Goal: Information Seeking & Learning: Learn about a topic

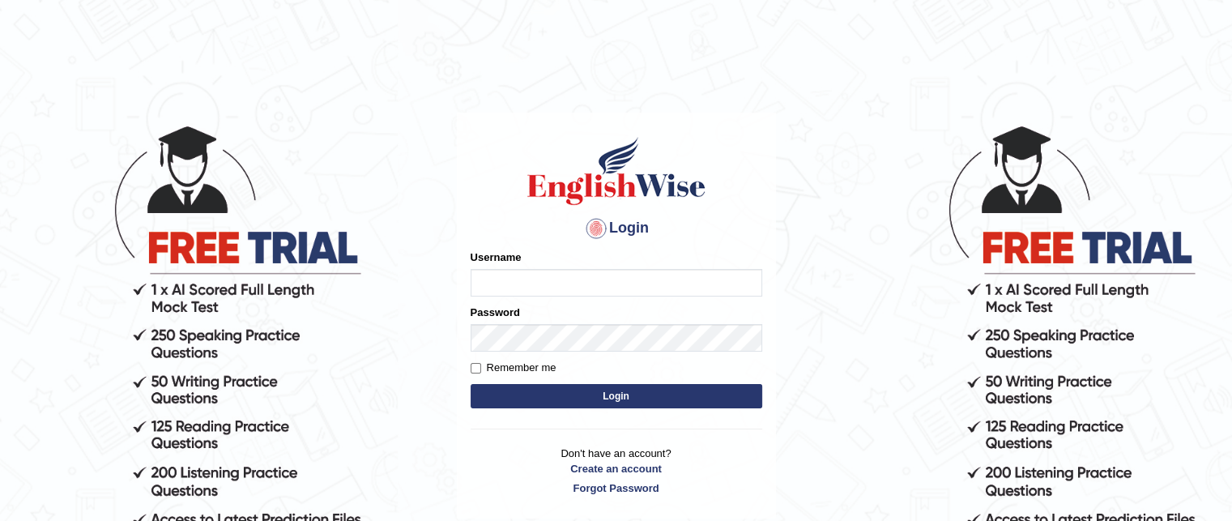
type input "grishmi_parramatta"
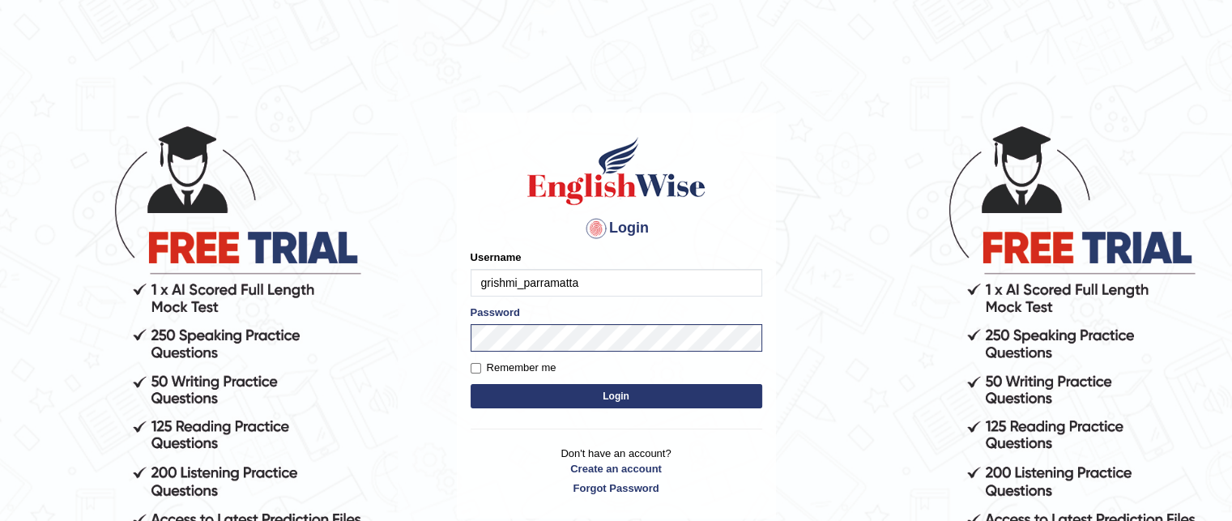
click at [541, 399] on button "Login" at bounding box center [615, 396] width 291 height 24
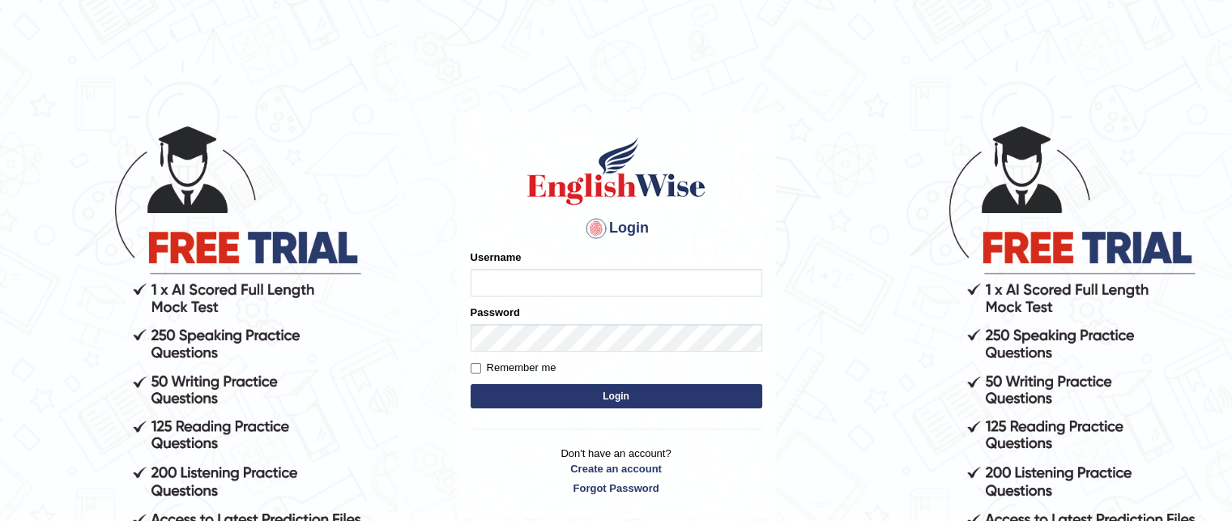
type input "grishmi_parramatta"
click at [521, 404] on button "Login" at bounding box center [615, 396] width 291 height 24
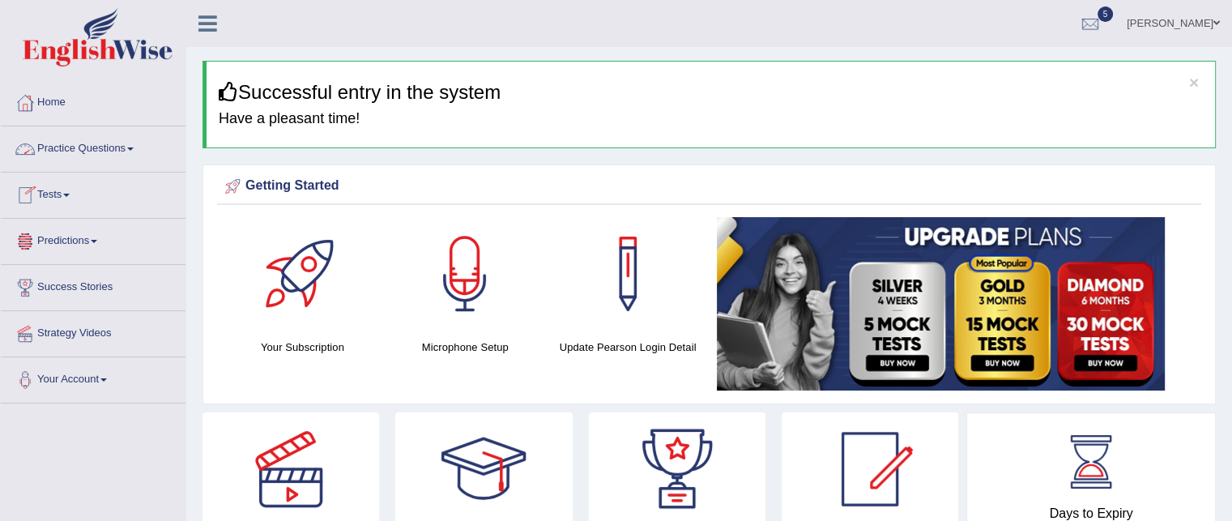
click at [124, 151] on link "Practice Questions" at bounding box center [93, 146] width 185 height 40
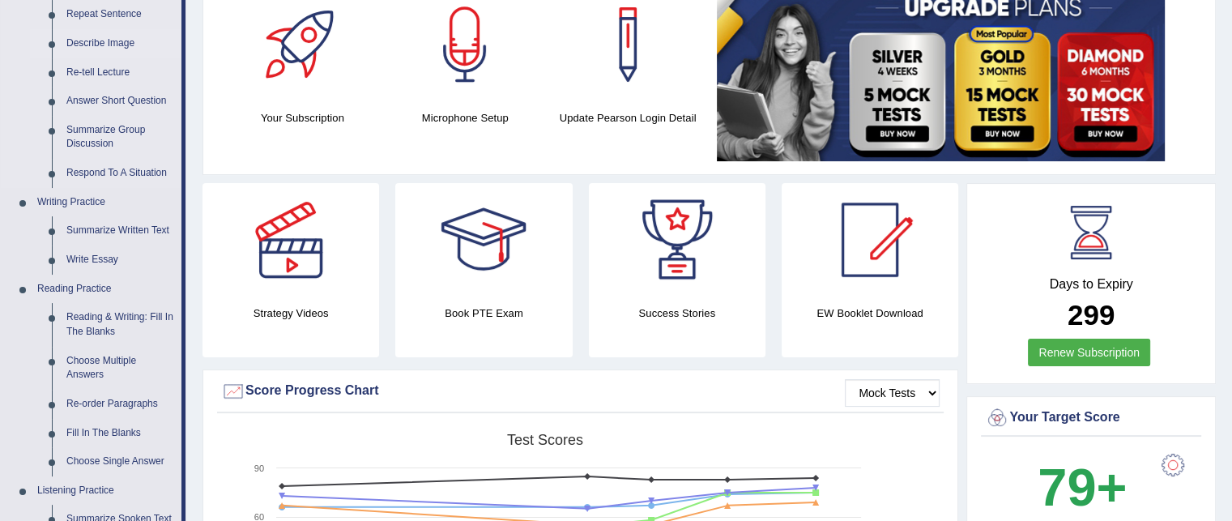
scroll to position [274, 0]
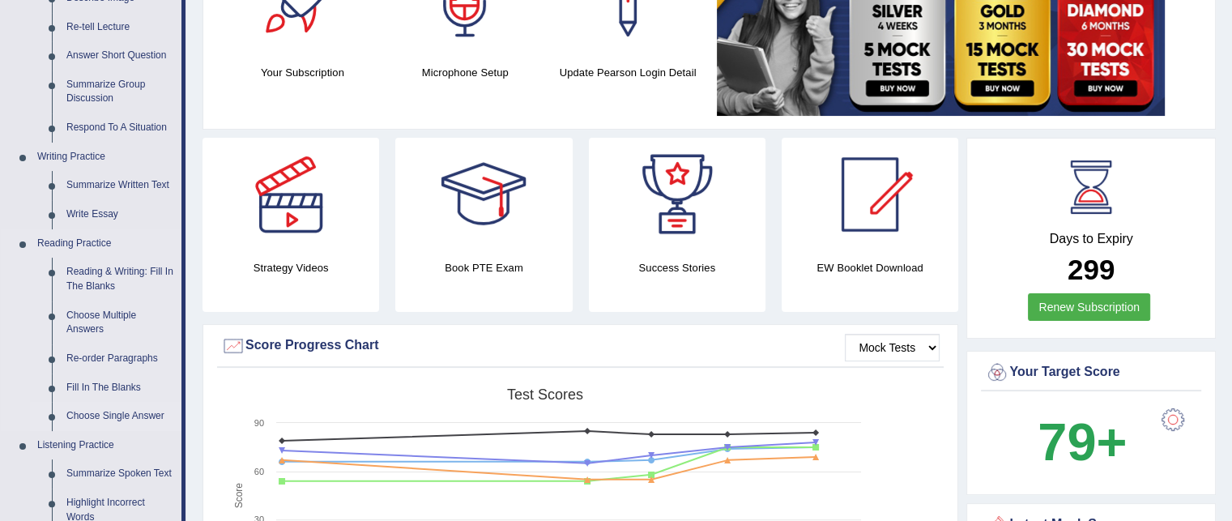
click at [137, 417] on link "Choose Single Answer" at bounding box center [120, 416] width 122 height 29
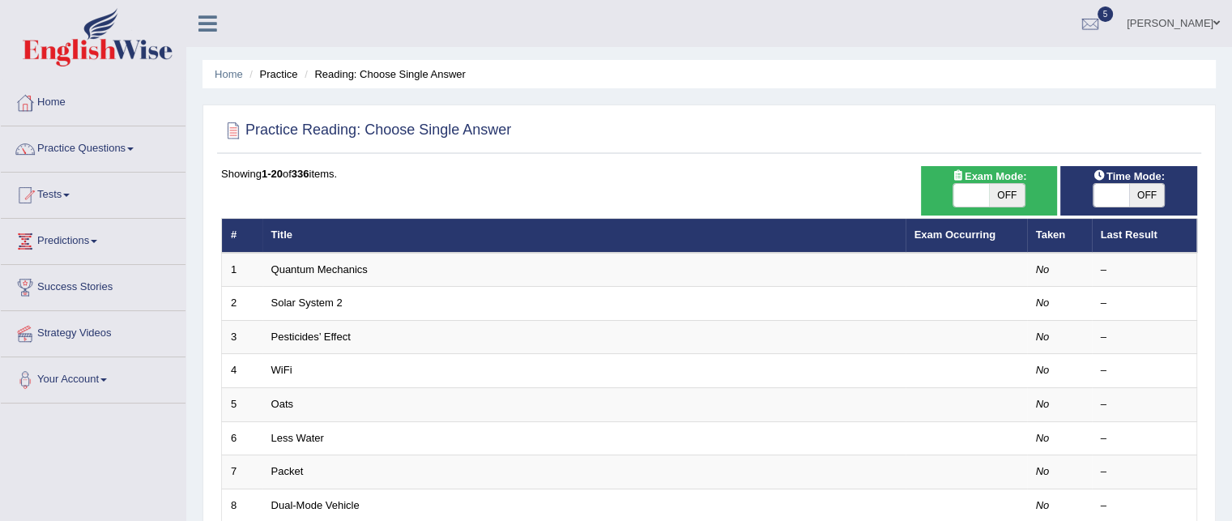
click at [1134, 187] on span "OFF" at bounding box center [1147, 195] width 36 height 23
checkbox input "true"
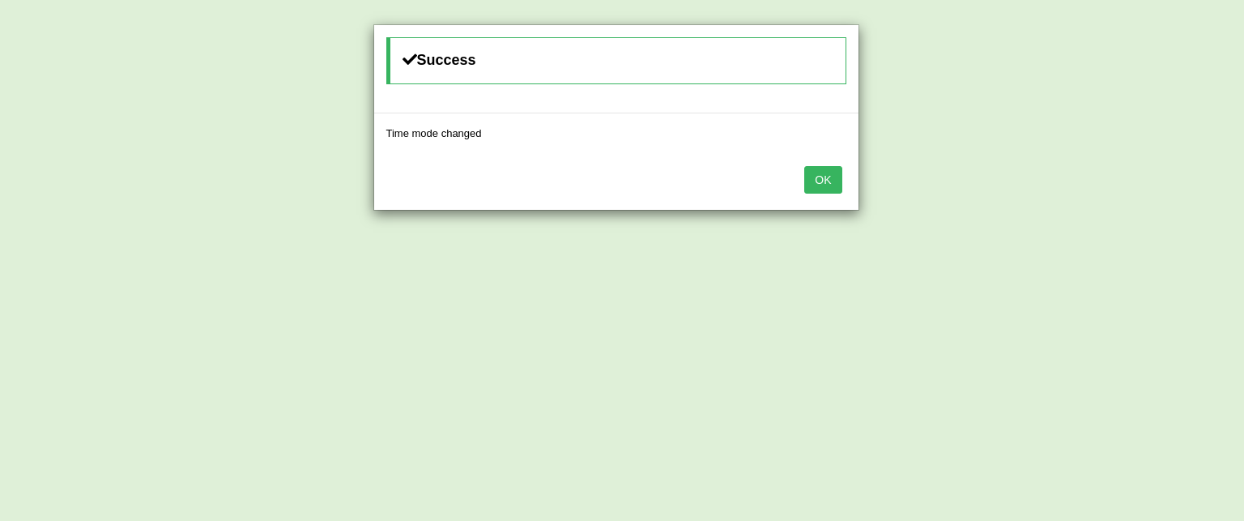
click at [827, 167] on button "OK" at bounding box center [822, 180] width 37 height 28
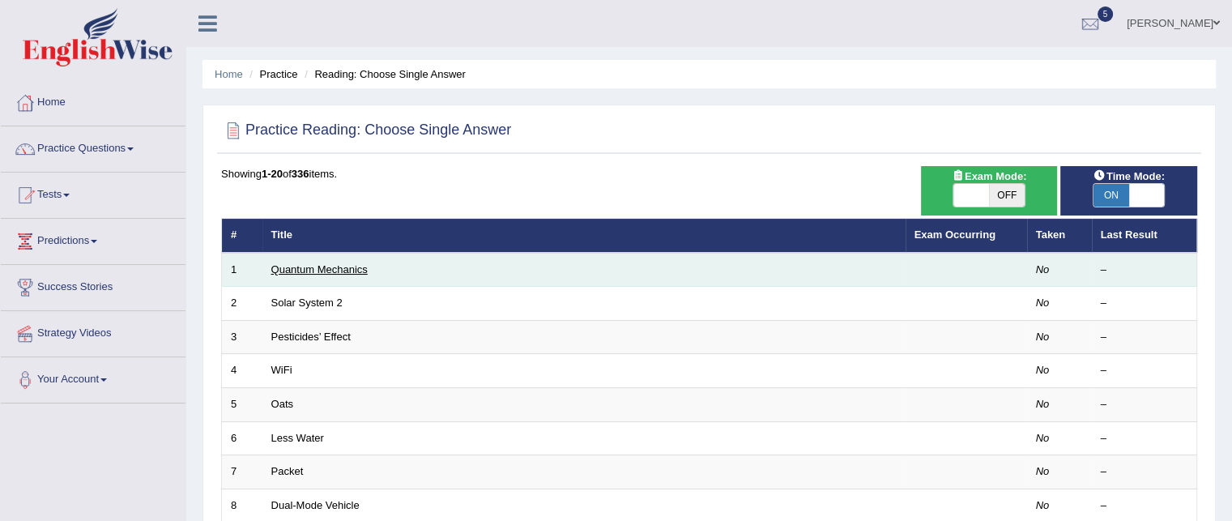
click at [347, 266] on link "Quantum Mechanics" at bounding box center [319, 269] width 96 height 12
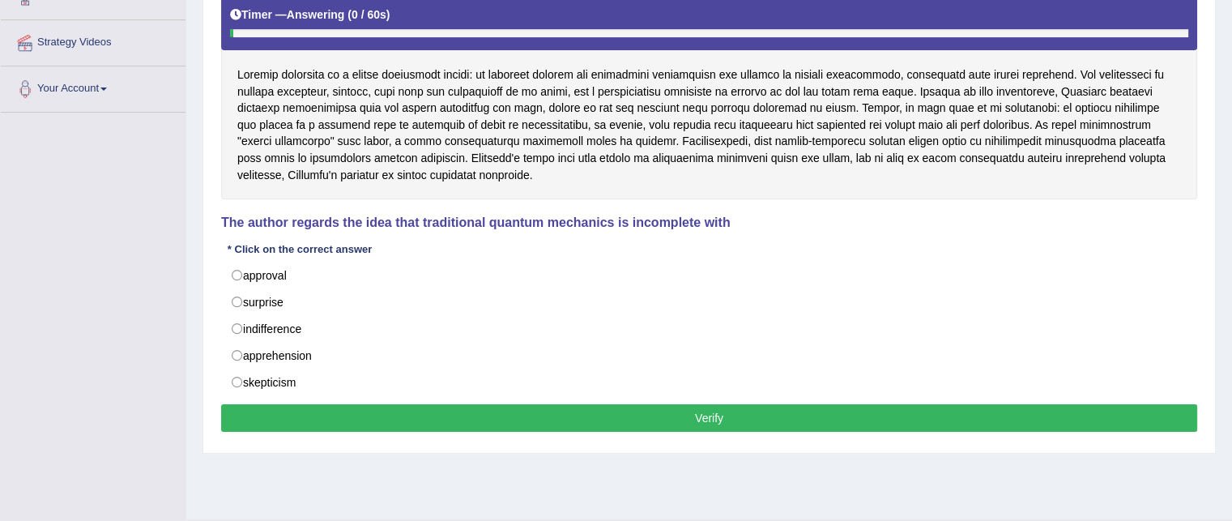
scroll to position [287, 0]
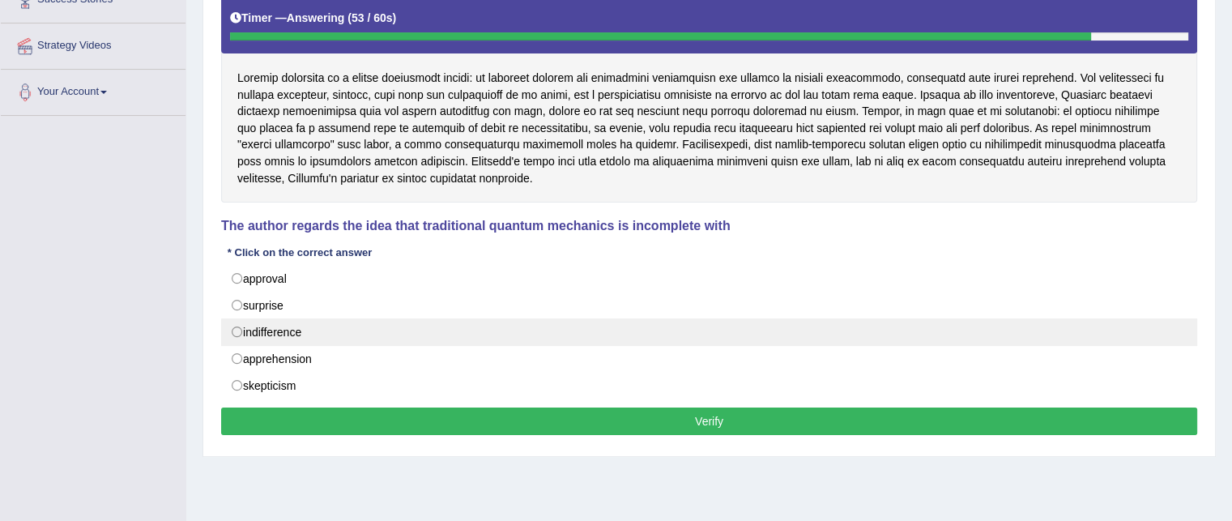
click at [355, 320] on label "indifference" at bounding box center [709, 332] width 976 height 28
radio input "true"
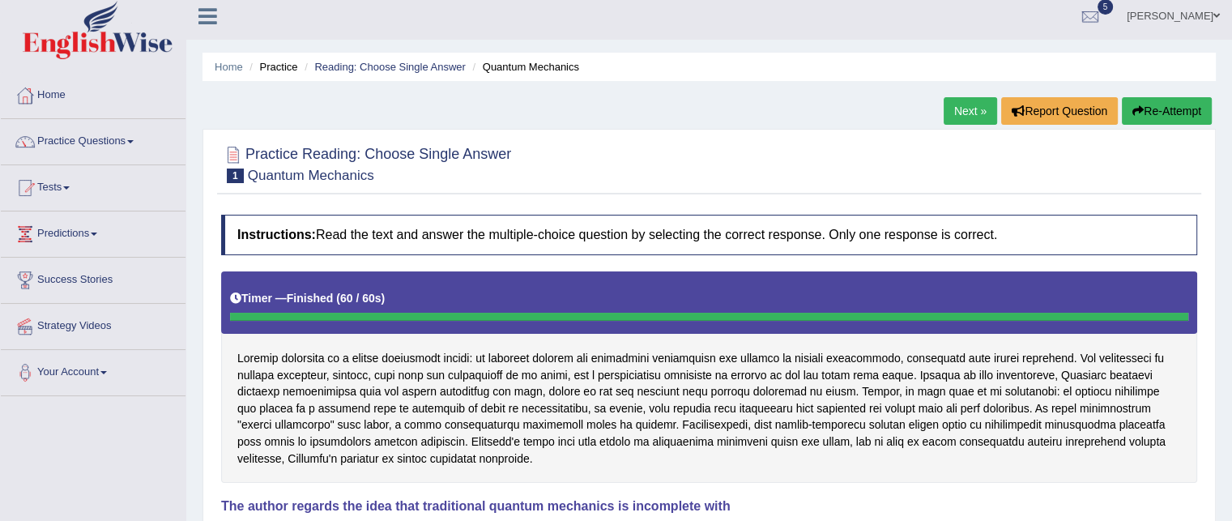
scroll to position [0, 0]
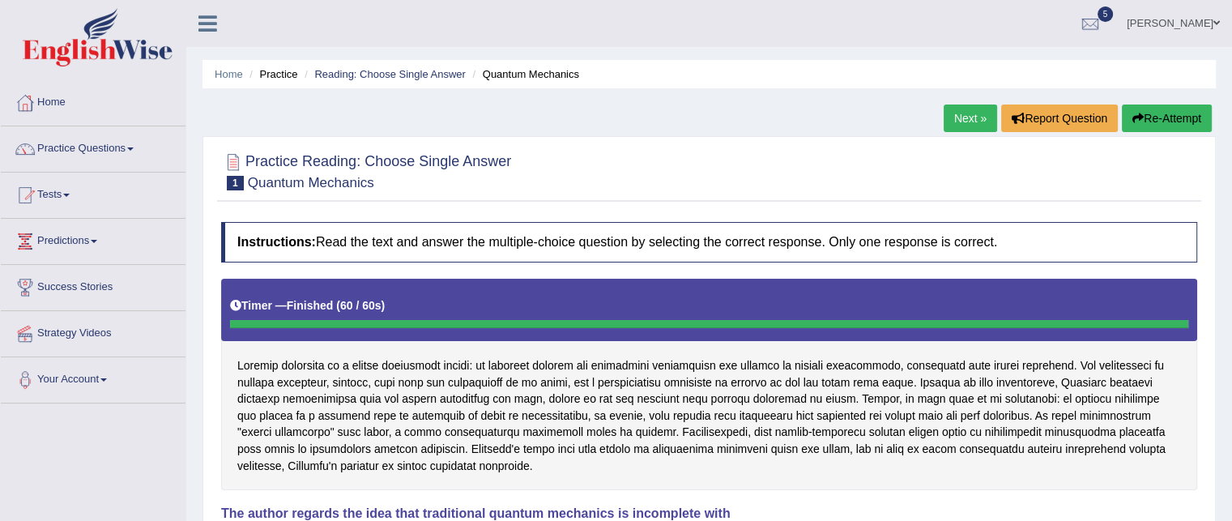
click at [967, 116] on link "Next »" at bounding box center [969, 118] width 53 height 28
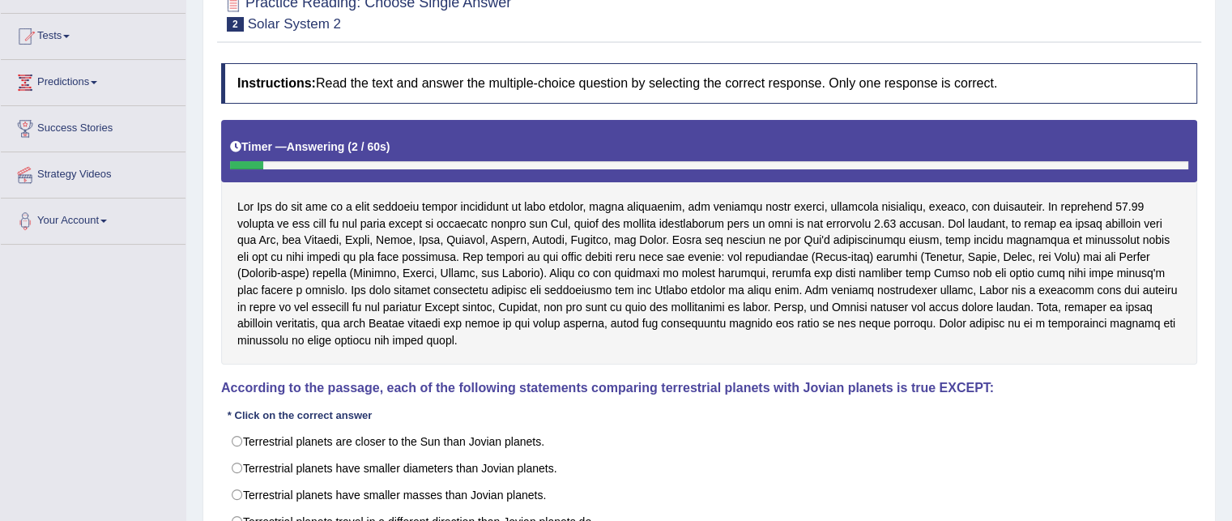
scroll to position [203, 0]
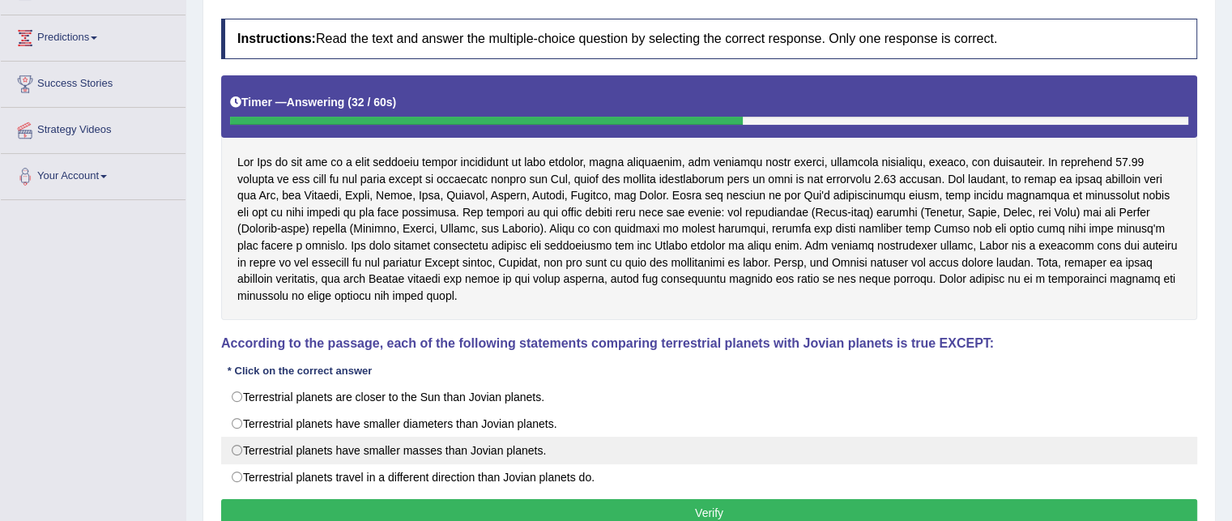
click at [448, 436] on label "Terrestrial planets have smaller masses than Jovian planets." at bounding box center [709, 450] width 976 height 28
radio input "true"
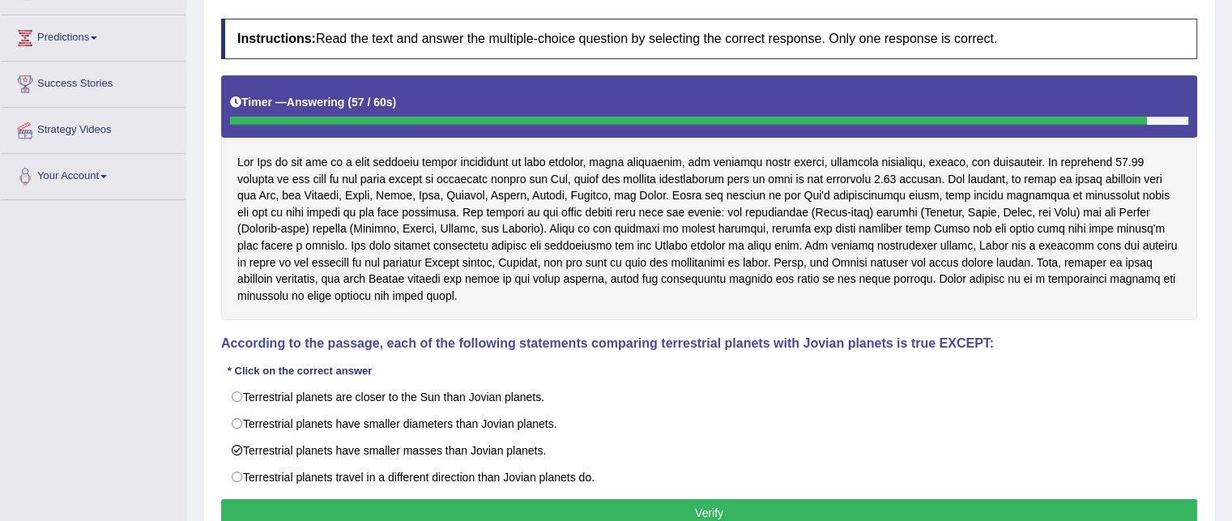
click at [525, 499] on button "Verify" at bounding box center [709, 513] width 976 height 28
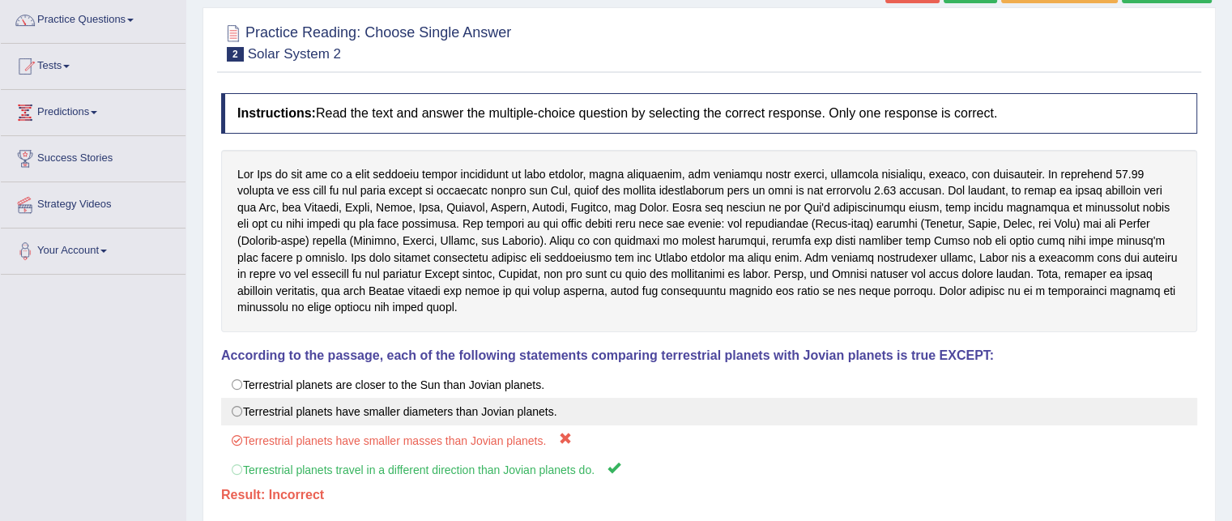
scroll to position [0, 0]
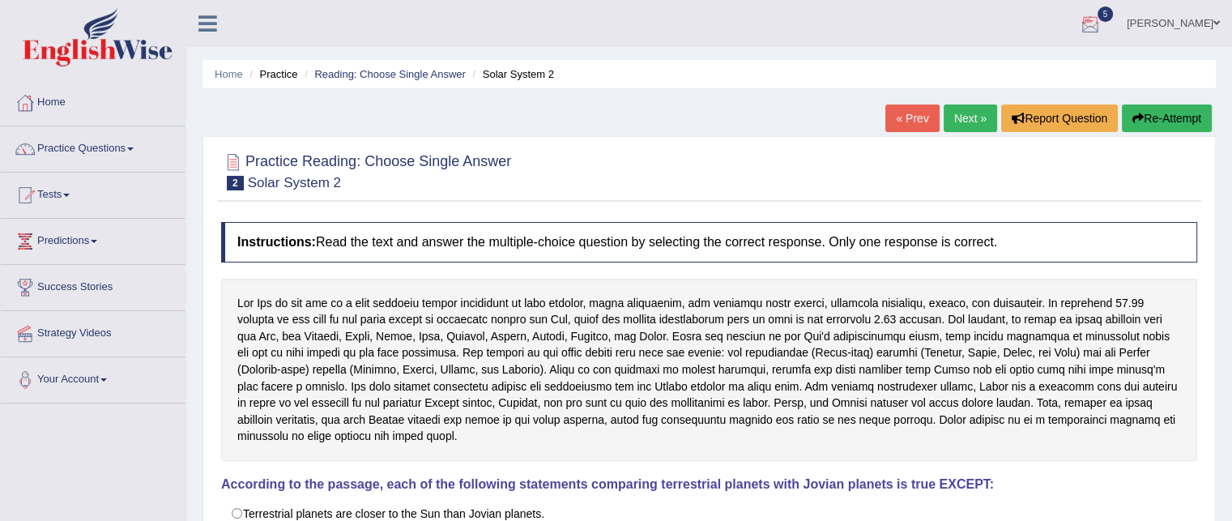
click at [954, 116] on link "Next »" at bounding box center [969, 118] width 53 height 28
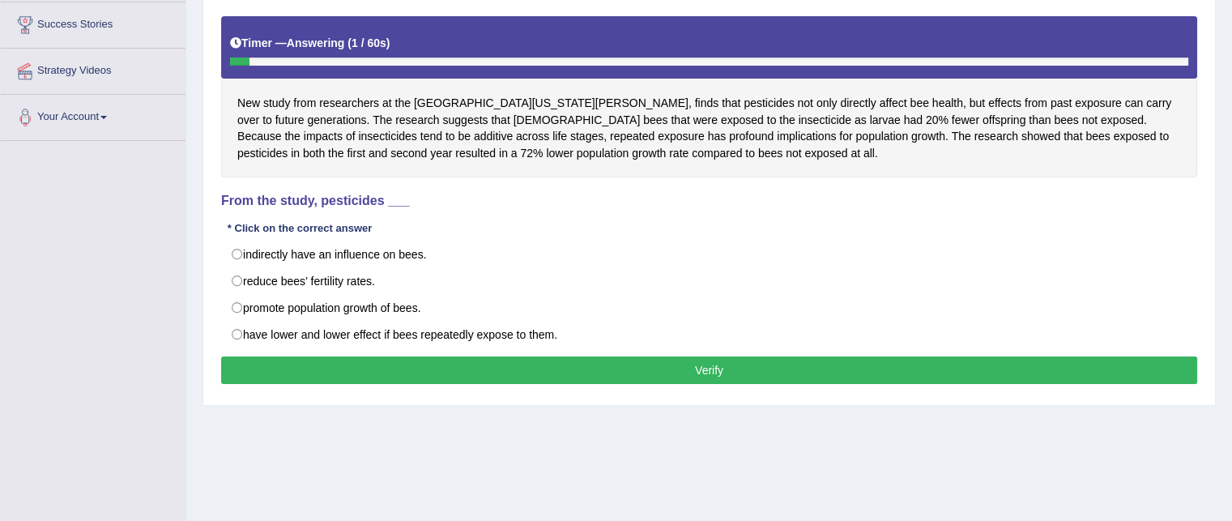
scroll to position [232, 0]
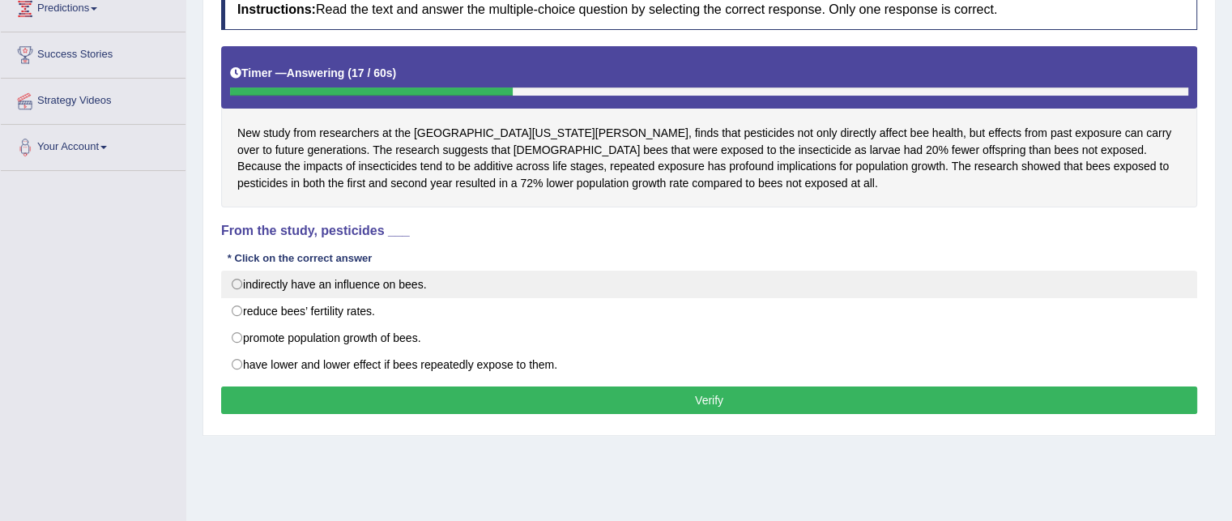
click at [327, 278] on label "indirectly have an influence on bees." at bounding box center [709, 284] width 976 height 28
radio input "true"
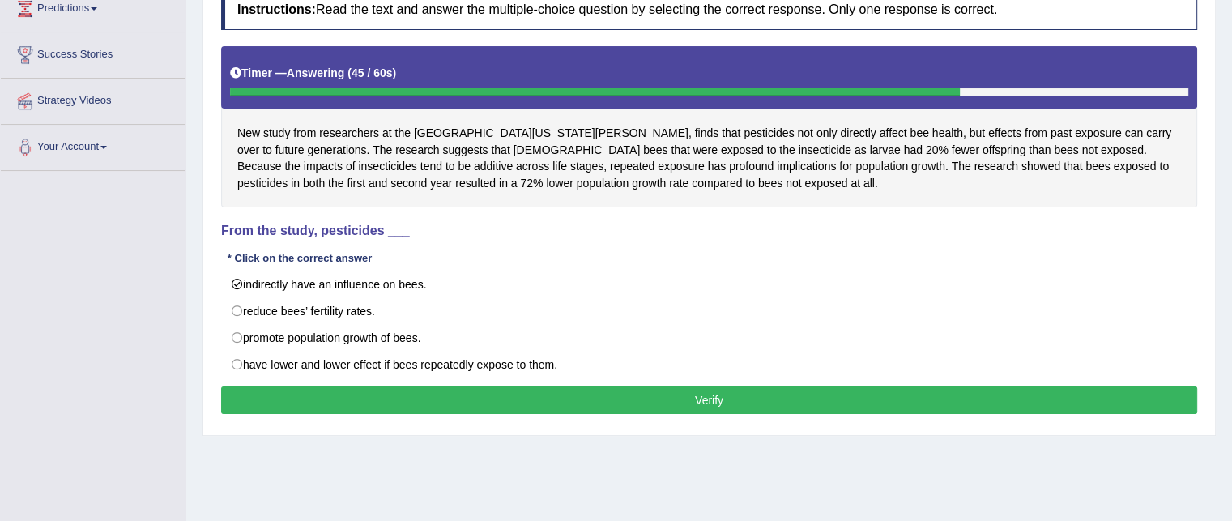
click at [337, 405] on button "Verify" at bounding box center [709, 400] width 976 height 28
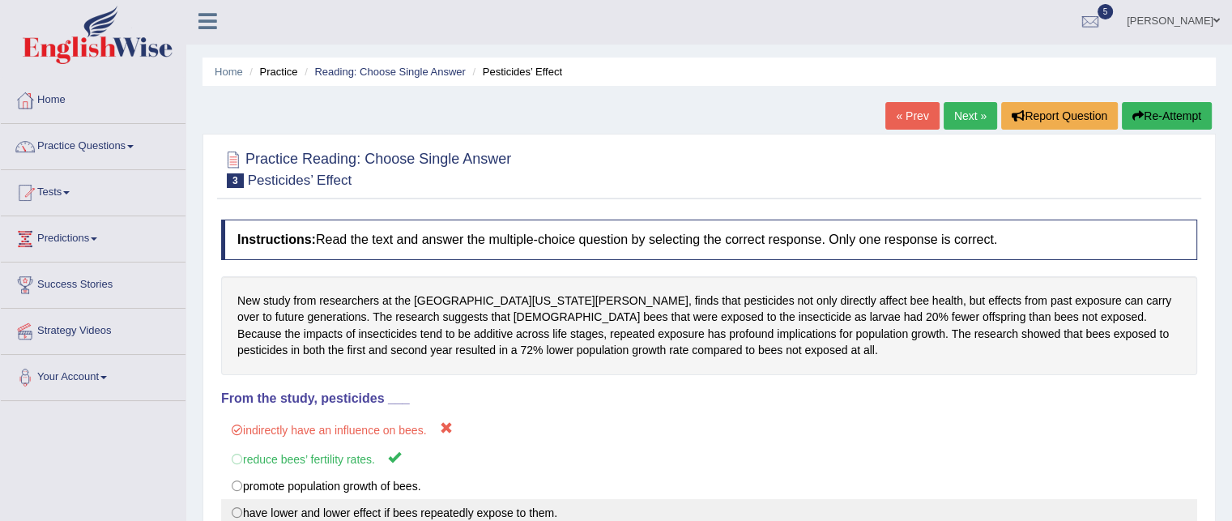
scroll to position [0, 0]
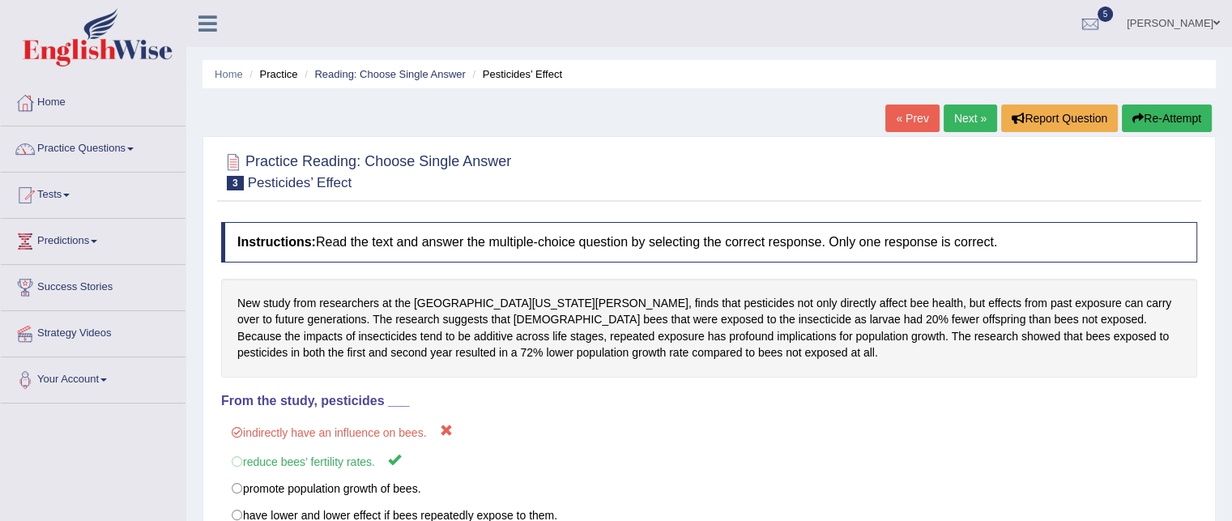
click at [971, 126] on link "Next »" at bounding box center [969, 118] width 53 height 28
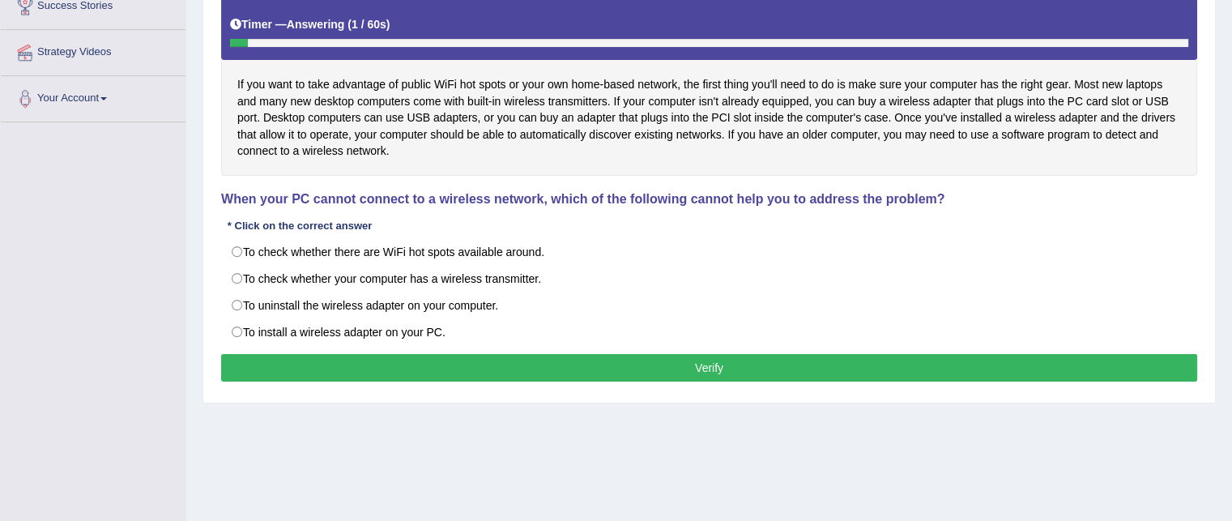
scroll to position [282, 0]
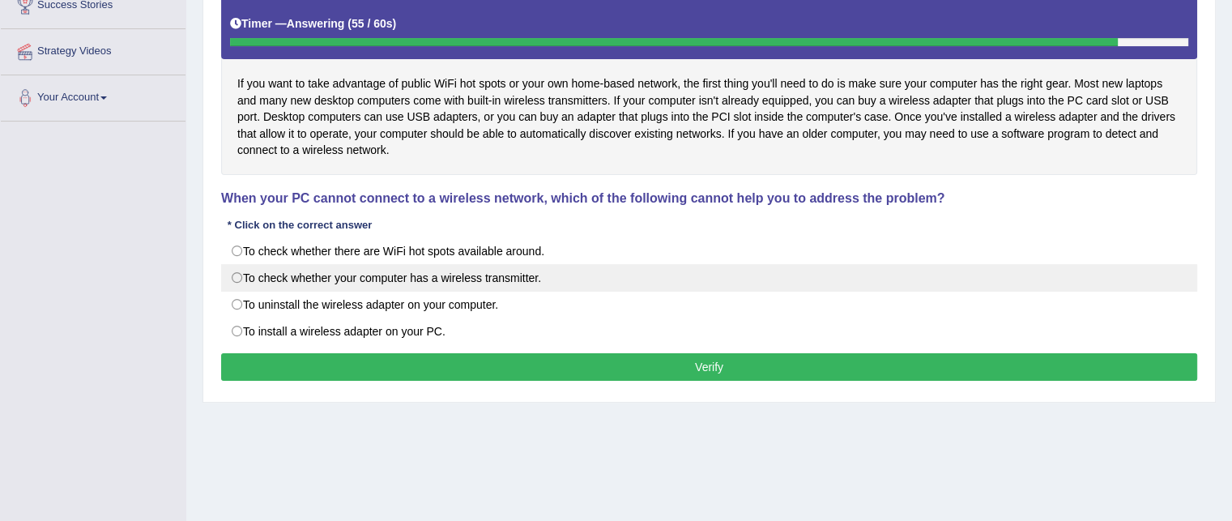
click at [466, 276] on label "To check whether your computer has a wireless transmitter." at bounding box center [709, 278] width 976 height 28
radio input "true"
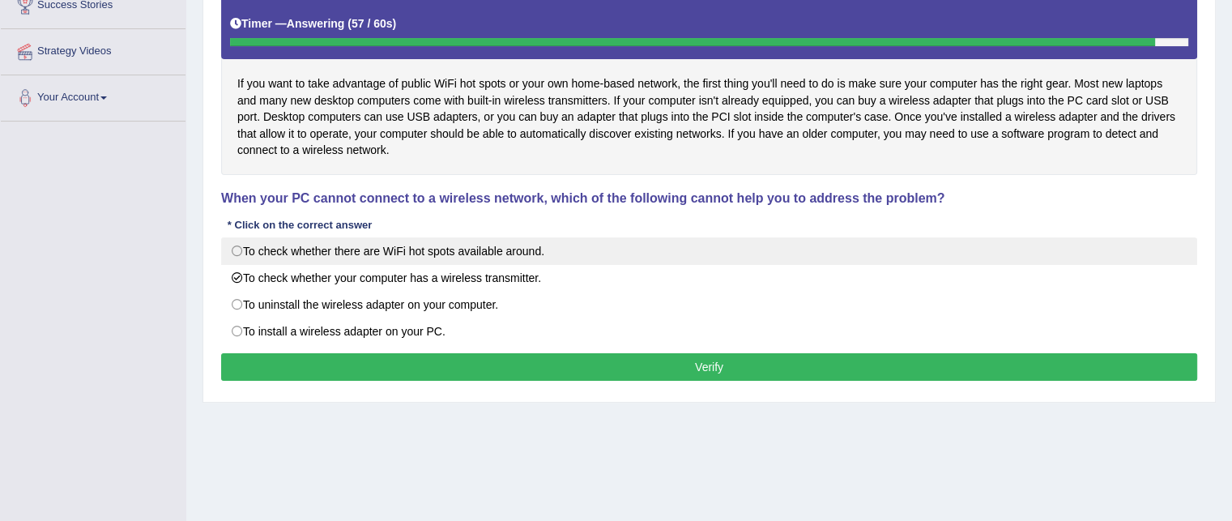
click at [470, 247] on label "To check whether there are WiFi hot spots available around." at bounding box center [709, 251] width 976 height 28
radio input "true"
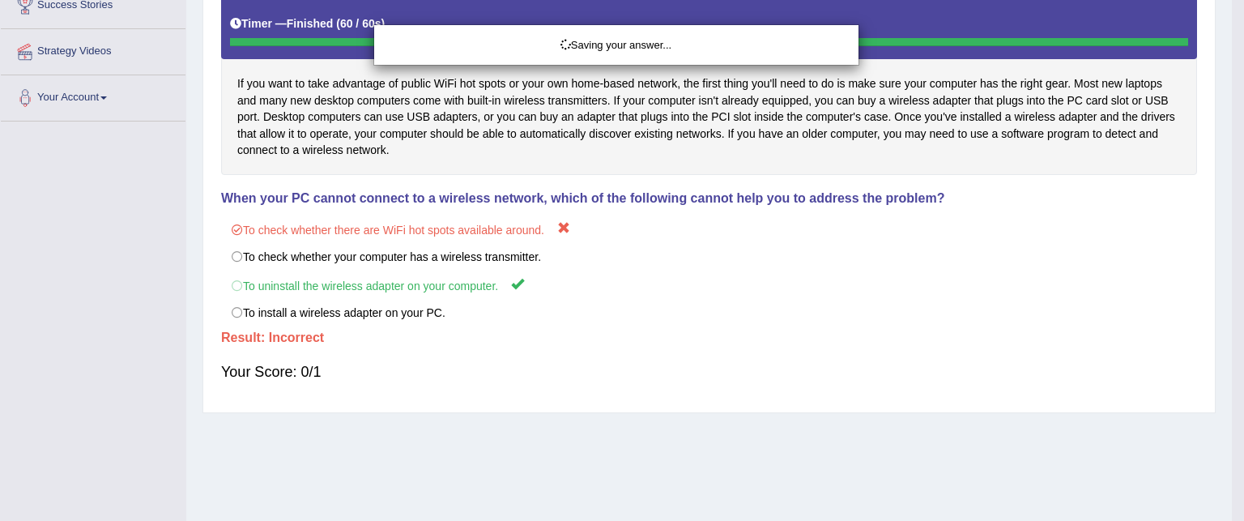
click at [470, 360] on div "Saving your answer..." at bounding box center [622, 260] width 1244 height 521
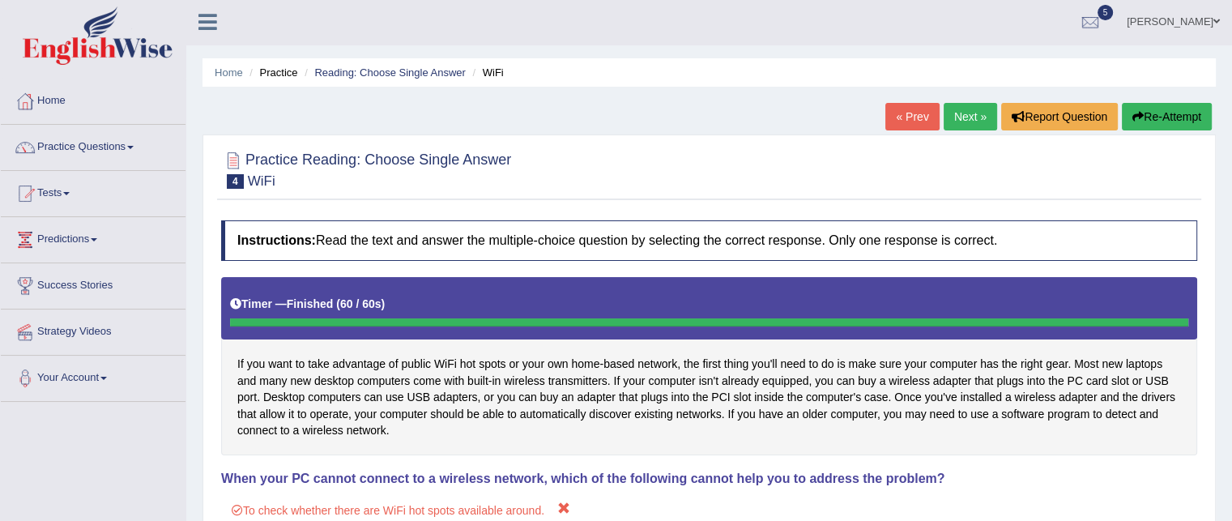
scroll to position [0, 0]
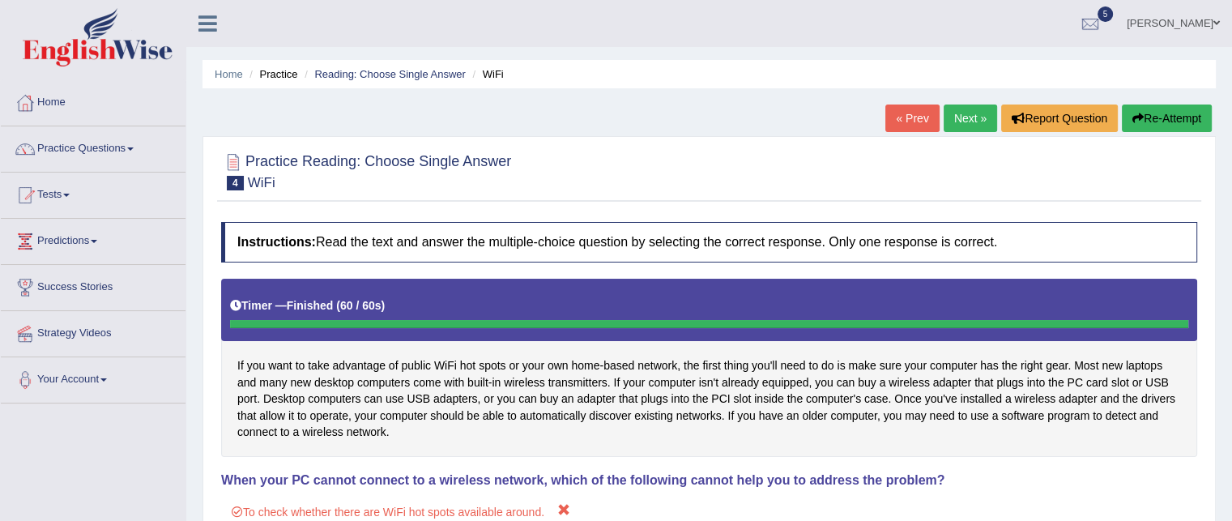
click at [962, 110] on link "Next »" at bounding box center [969, 118] width 53 height 28
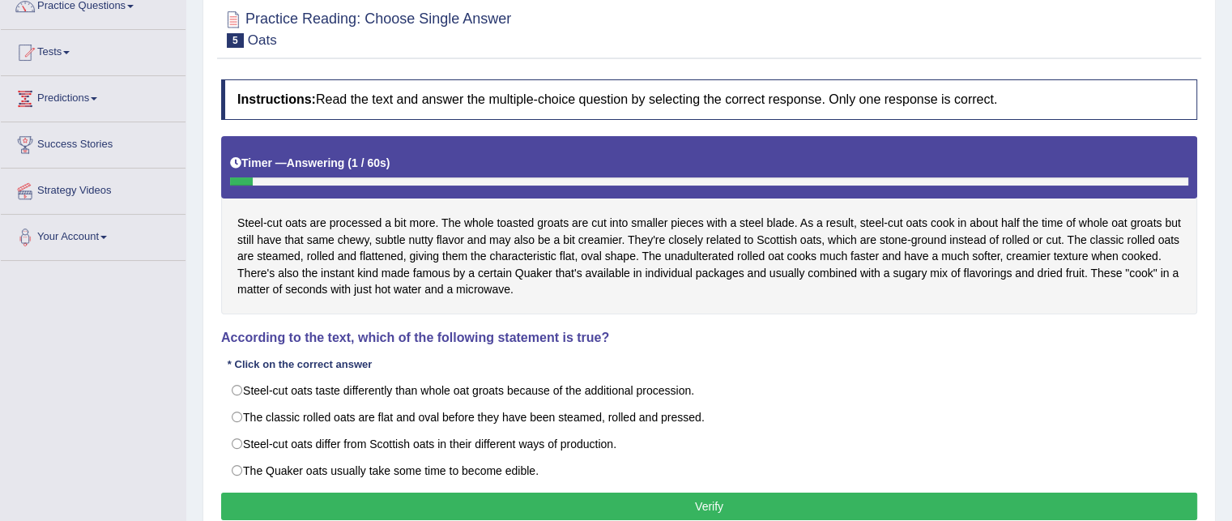
scroll to position [198, 0]
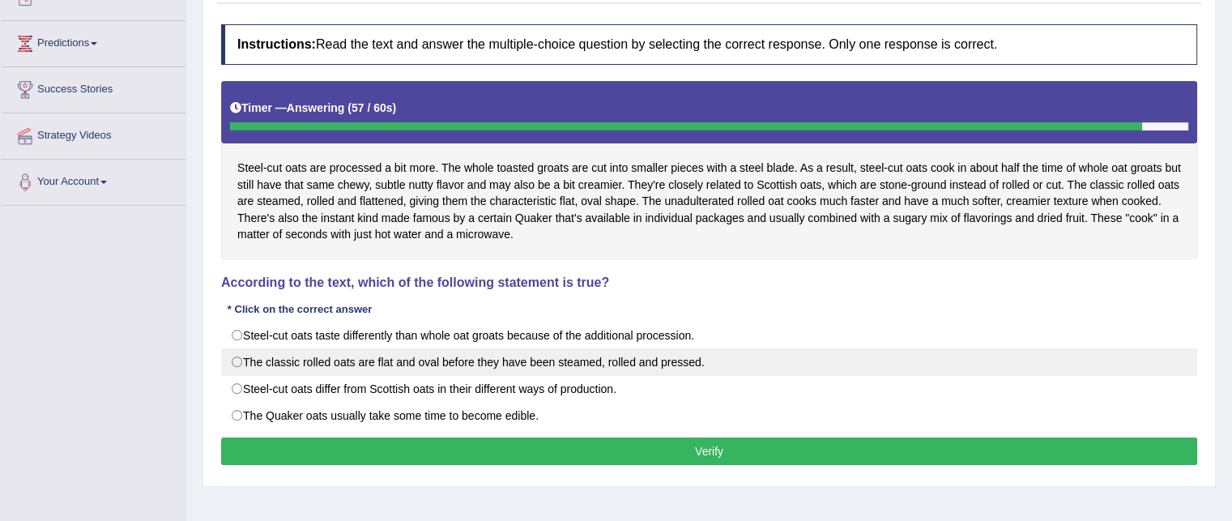
click at [483, 363] on label "The classic rolled oats are flat and oval before they have been steamed, rolled…" at bounding box center [709, 362] width 976 height 28
radio input "true"
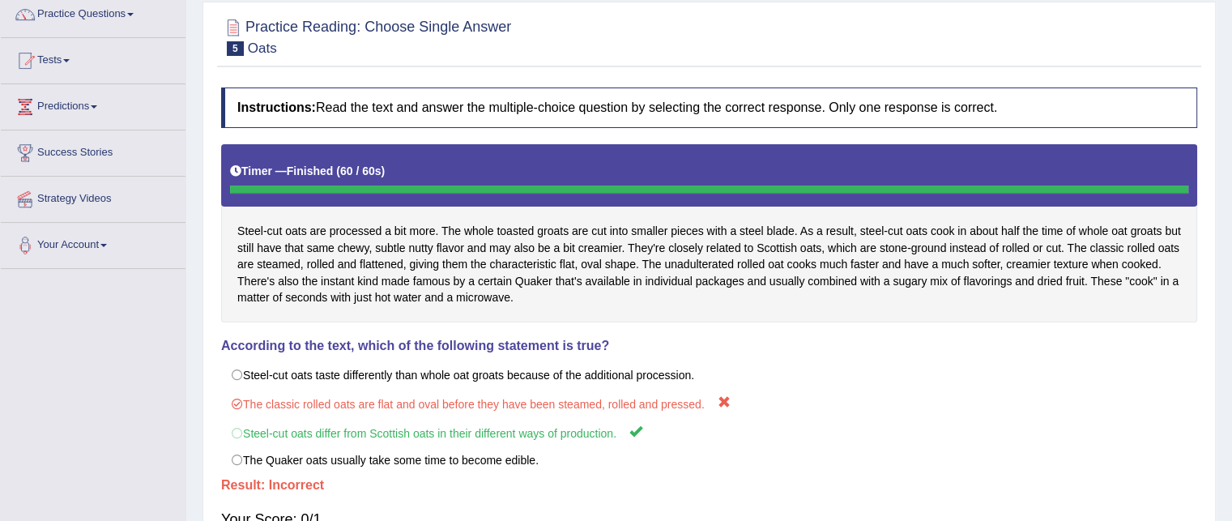
scroll to position [121, 0]
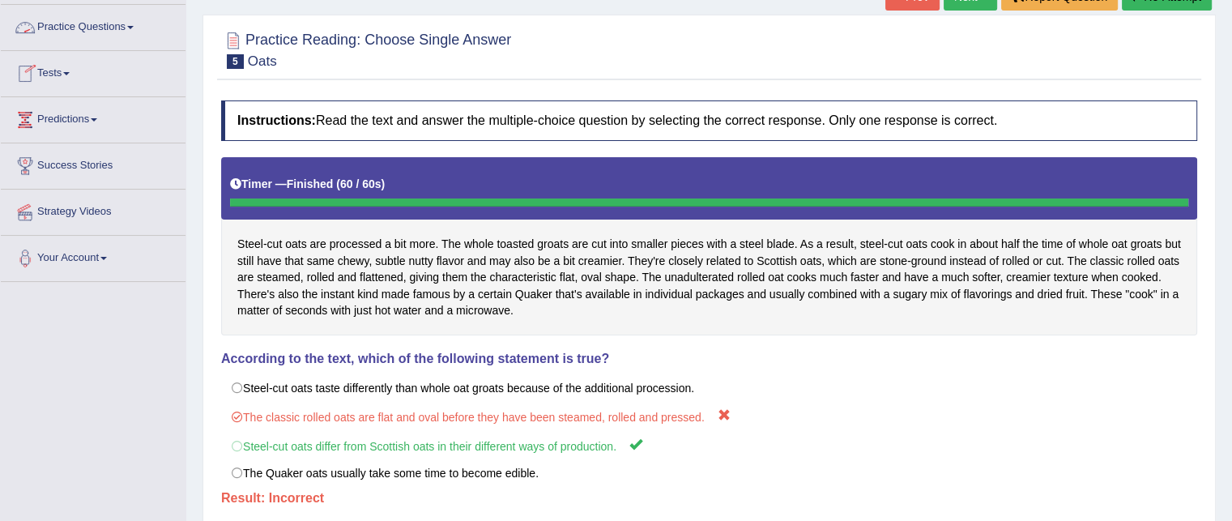
click at [113, 32] on link "Practice Questions" at bounding box center [93, 25] width 185 height 40
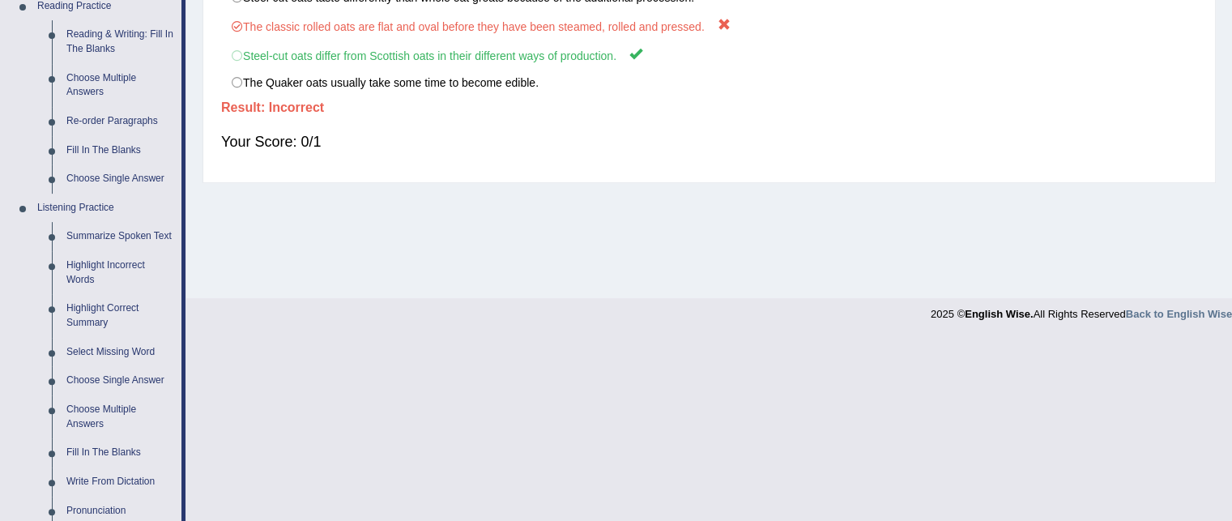
scroll to position [459, 0]
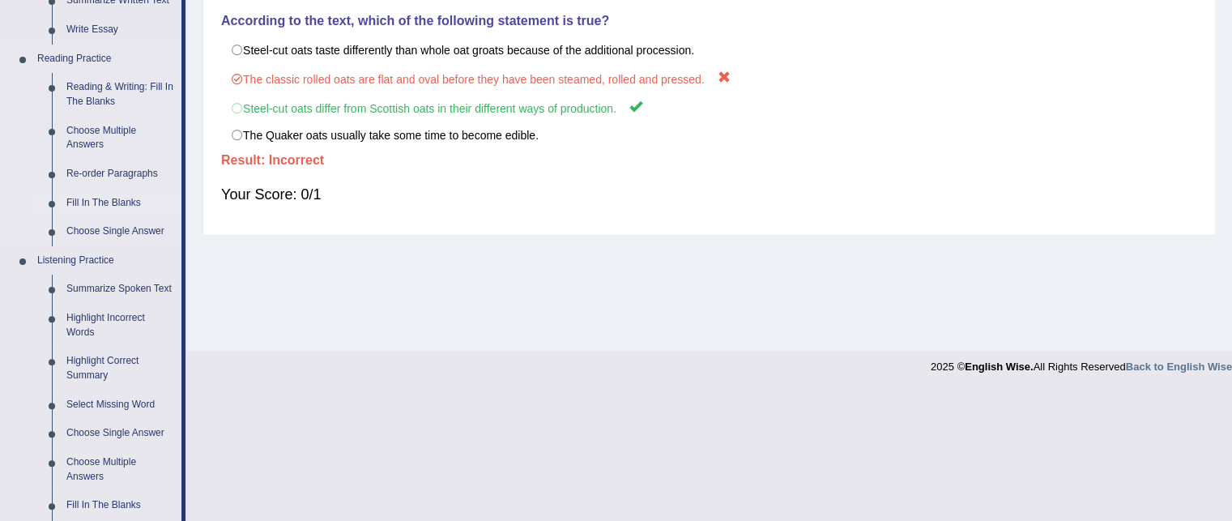
click at [128, 206] on link "Fill In The Blanks" at bounding box center [120, 203] width 122 height 29
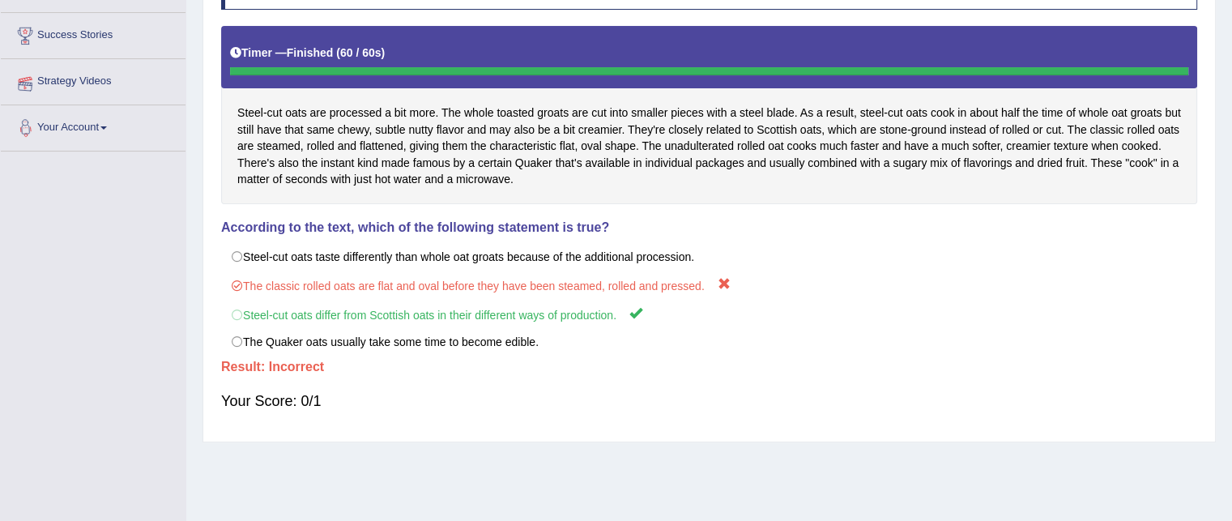
scroll to position [330, 0]
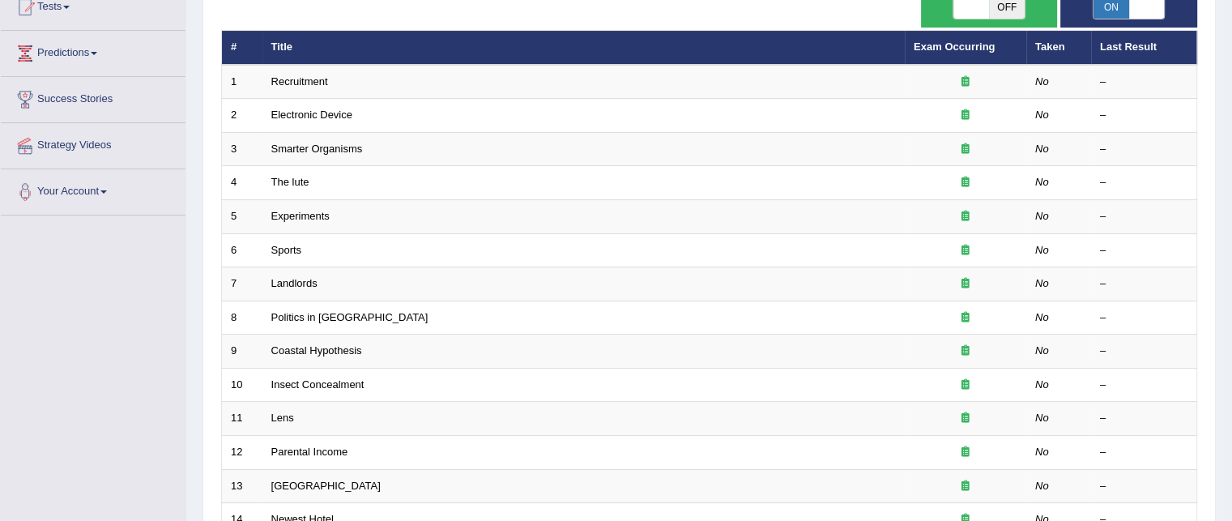
scroll to position [184, 0]
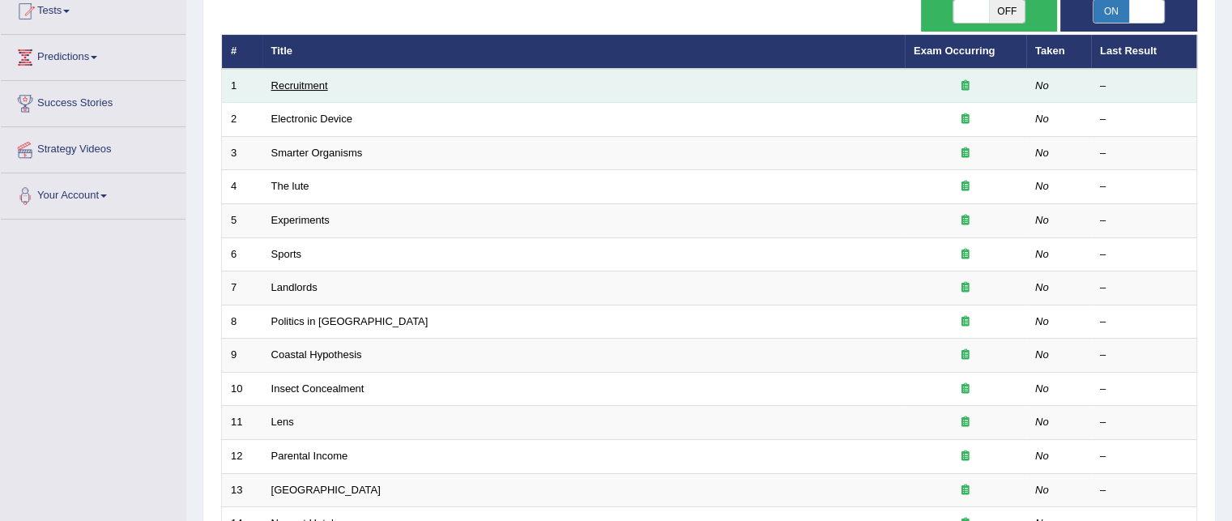
click at [304, 83] on link "Recruitment" at bounding box center [299, 85] width 57 height 12
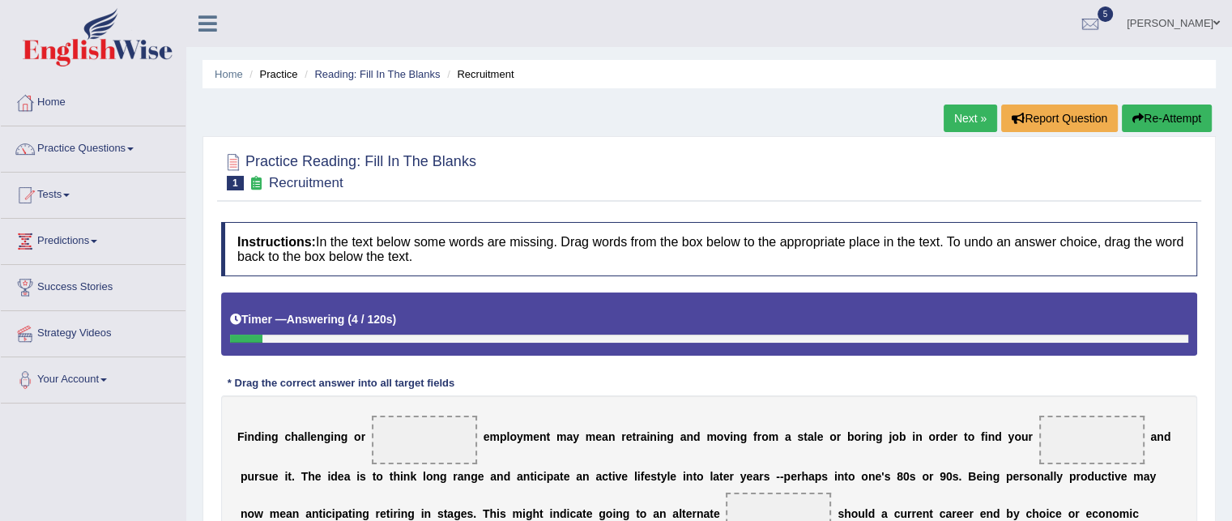
scroll to position [157, 0]
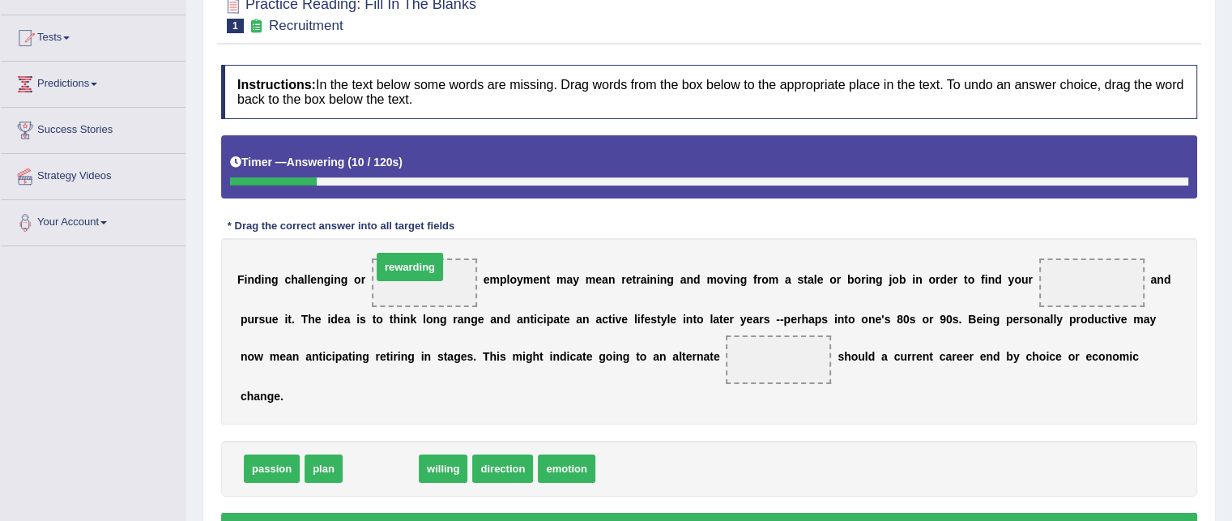
drag, startPoint x: 386, startPoint y: 466, endPoint x: 419, endPoint y: 278, distance: 190.6
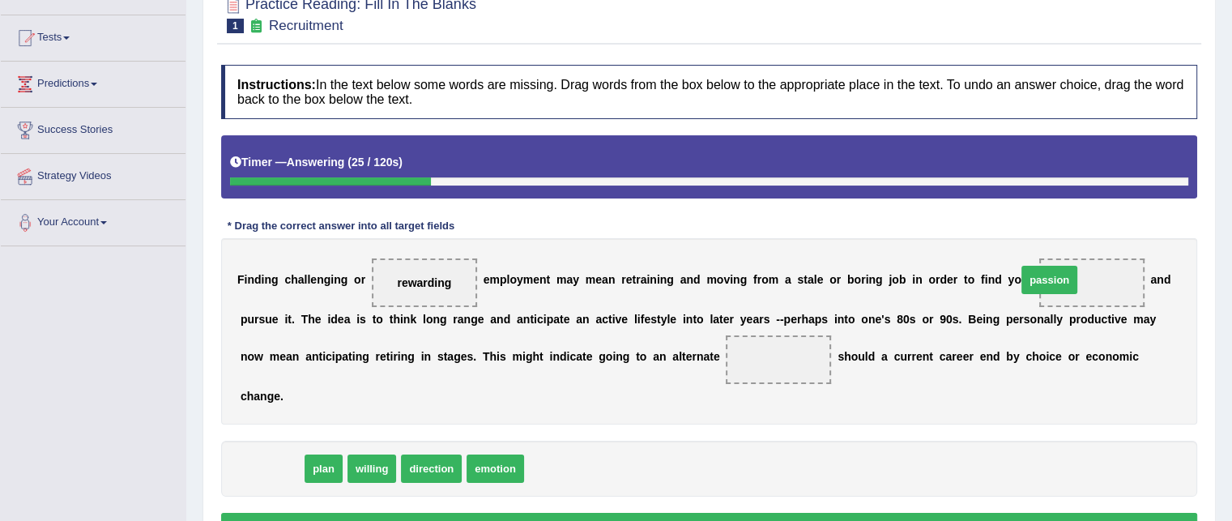
drag, startPoint x: 275, startPoint y: 462, endPoint x: 1053, endPoint y: 274, distance: 799.7
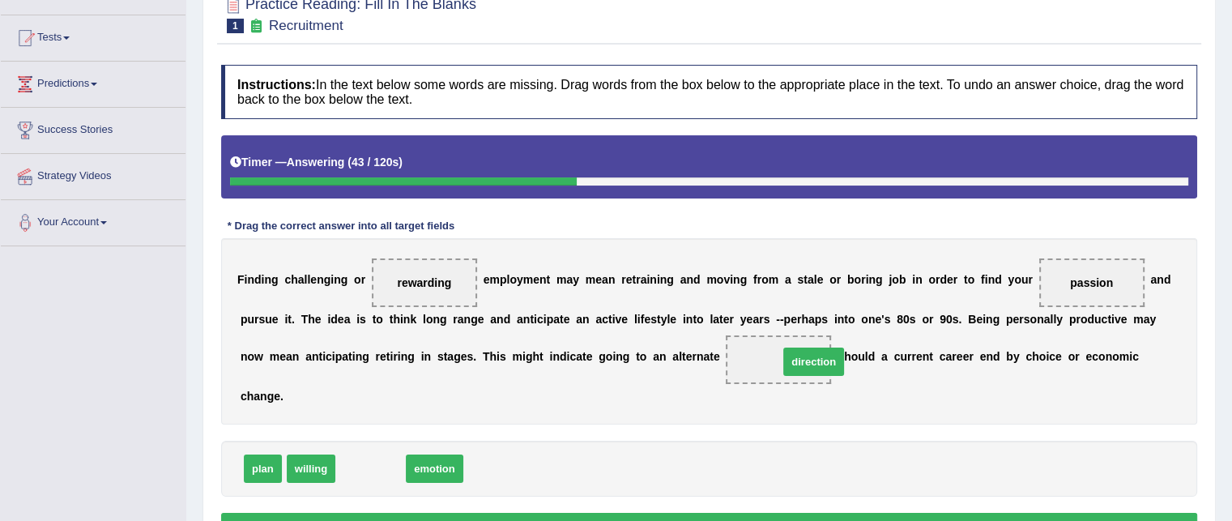
drag, startPoint x: 389, startPoint y: 461, endPoint x: 832, endPoint y: 355, distance: 455.4
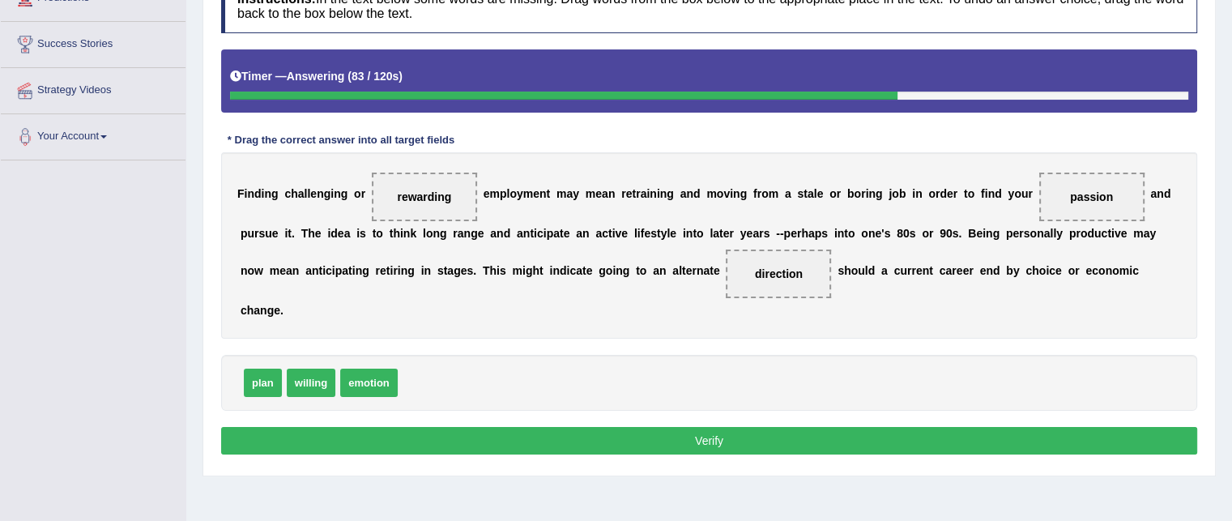
scroll to position [248, 0]
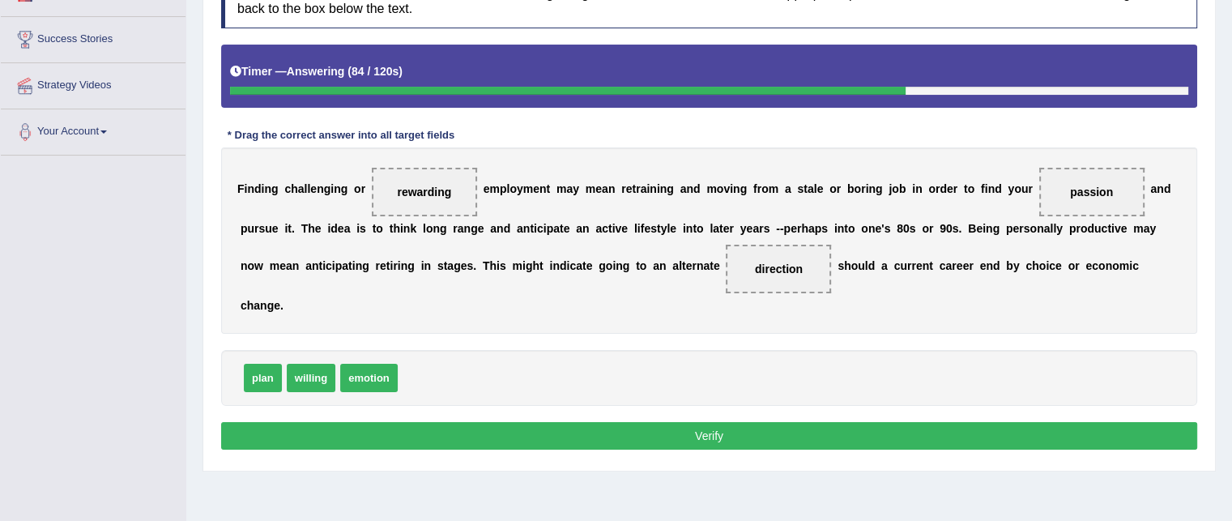
click at [601, 444] on button "Verify" at bounding box center [709, 436] width 976 height 28
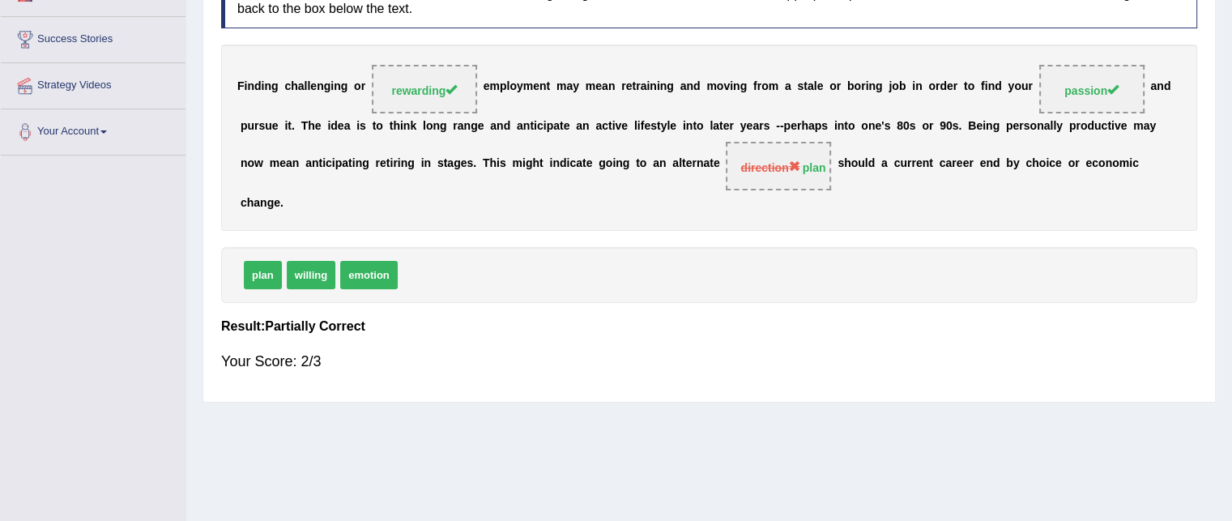
scroll to position [0, 0]
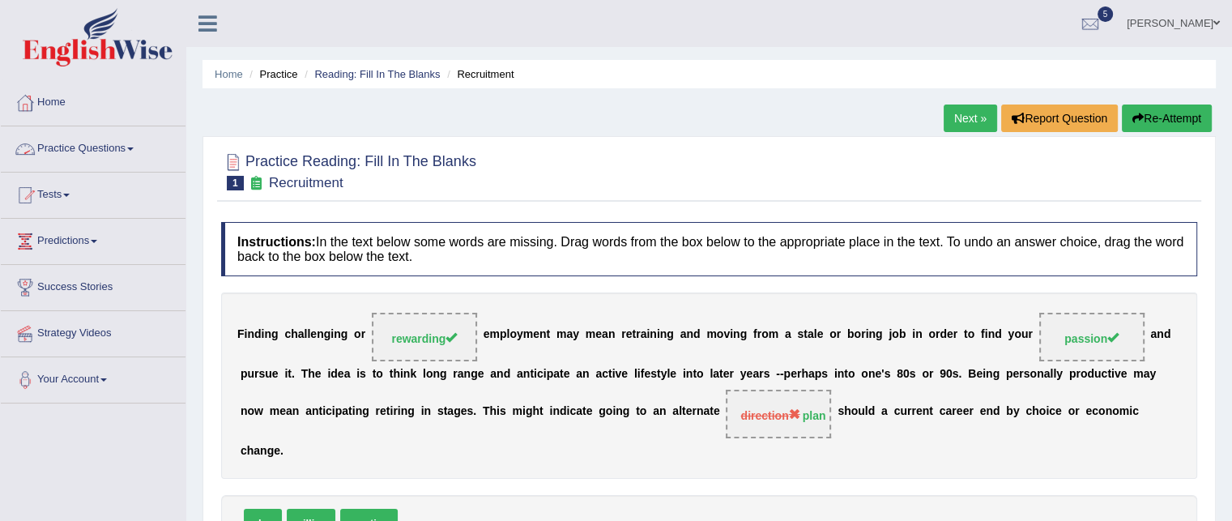
click at [80, 144] on link "Practice Questions" at bounding box center [93, 146] width 185 height 40
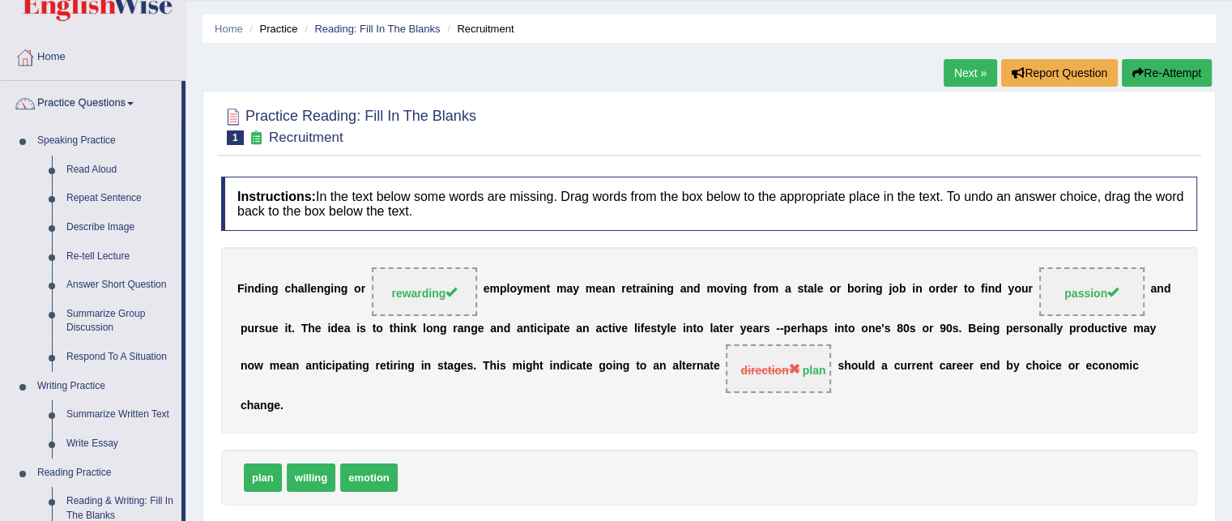
scroll to position [39, 0]
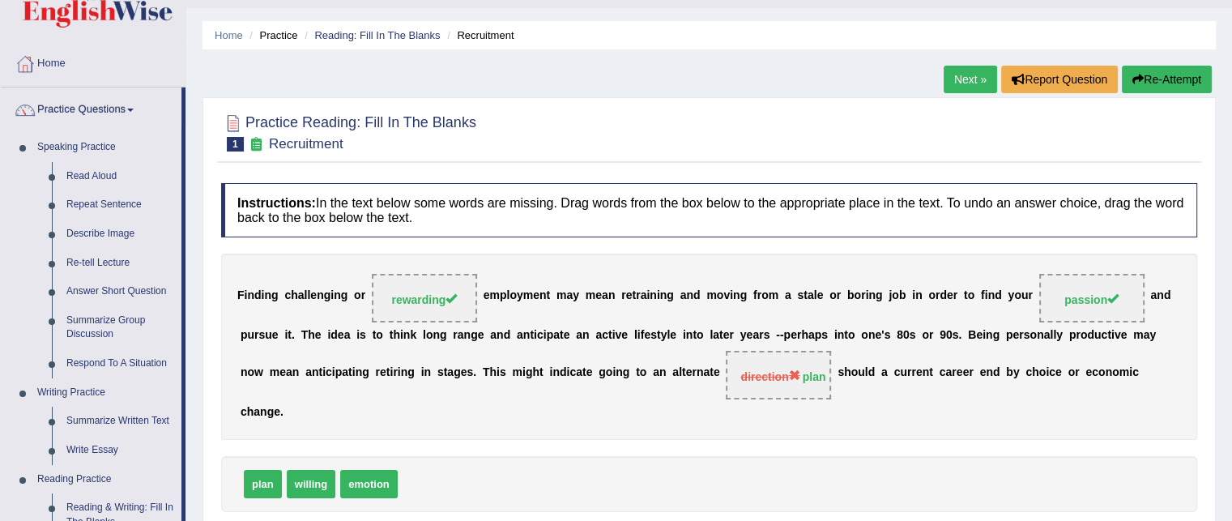
click at [969, 86] on link "Next »" at bounding box center [969, 80] width 53 height 28
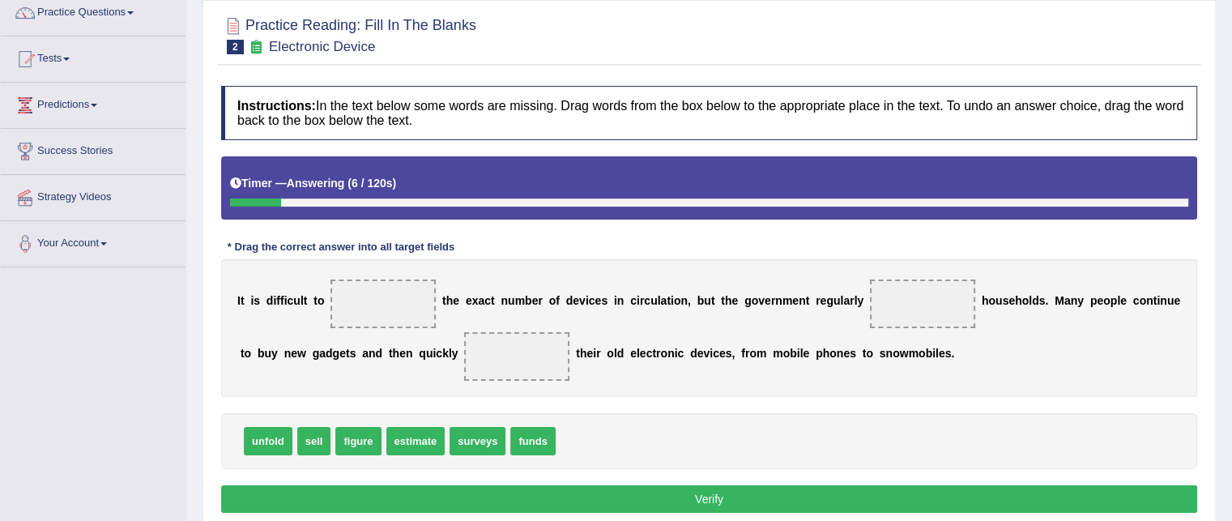
scroll to position [143, 0]
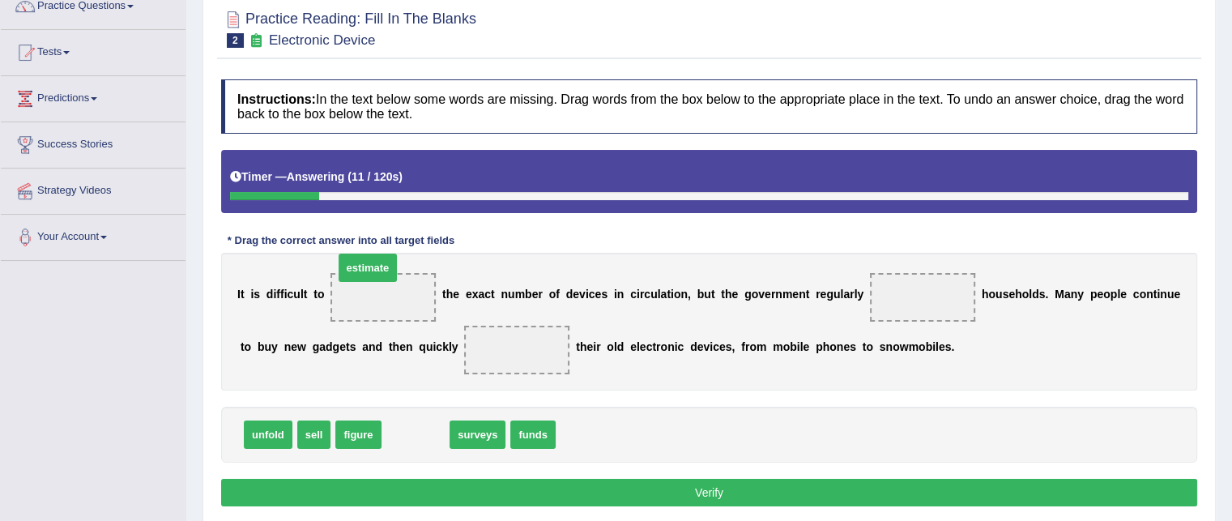
drag, startPoint x: 404, startPoint y: 438, endPoint x: 356, endPoint y: 274, distance: 170.4
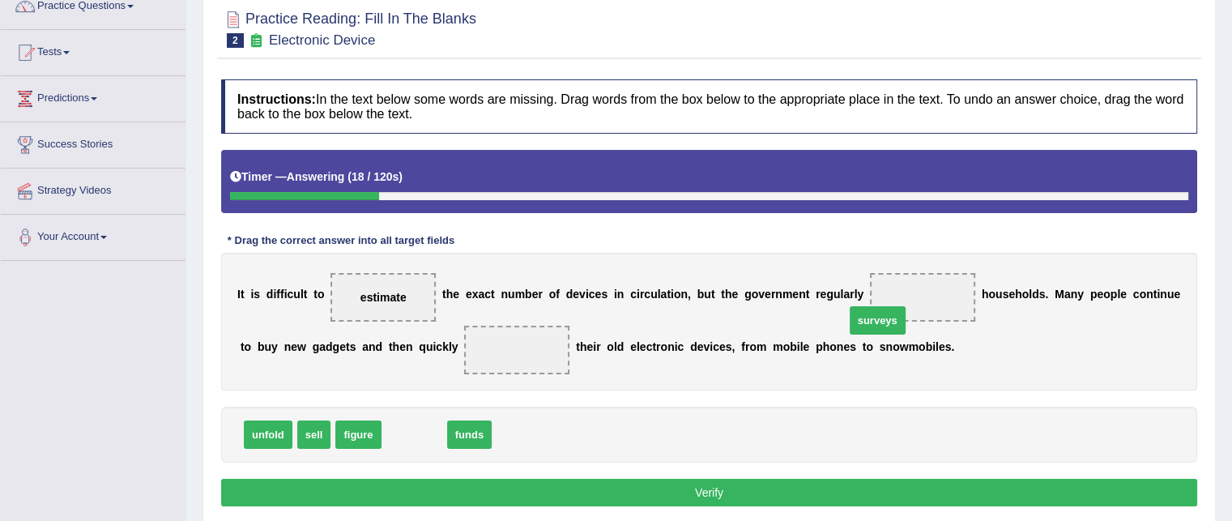
drag, startPoint x: 415, startPoint y: 434, endPoint x: 876, endPoint y: 320, distance: 475.4
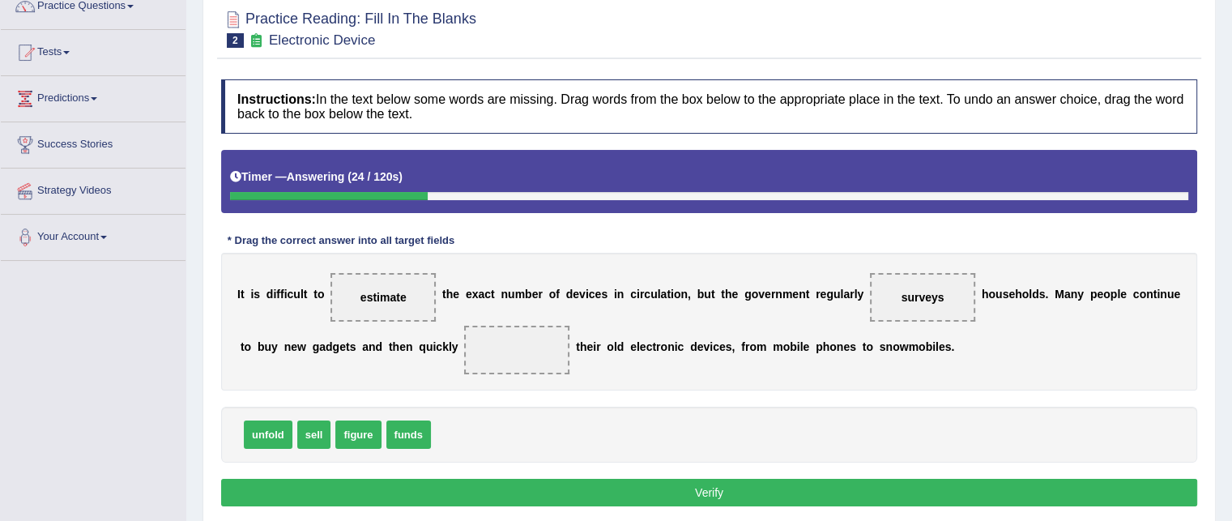
click at [298, 432] on span "sell" at bounding box center [314, 434] width 34 height 28
drag, startPoint x: 316, startPoint y: 429, endPoint x: 515, endPoint y: 363, distance: 210.0
click at [485, 491] on button "Verify" at bounding box center [709, 493] width 976 height 28
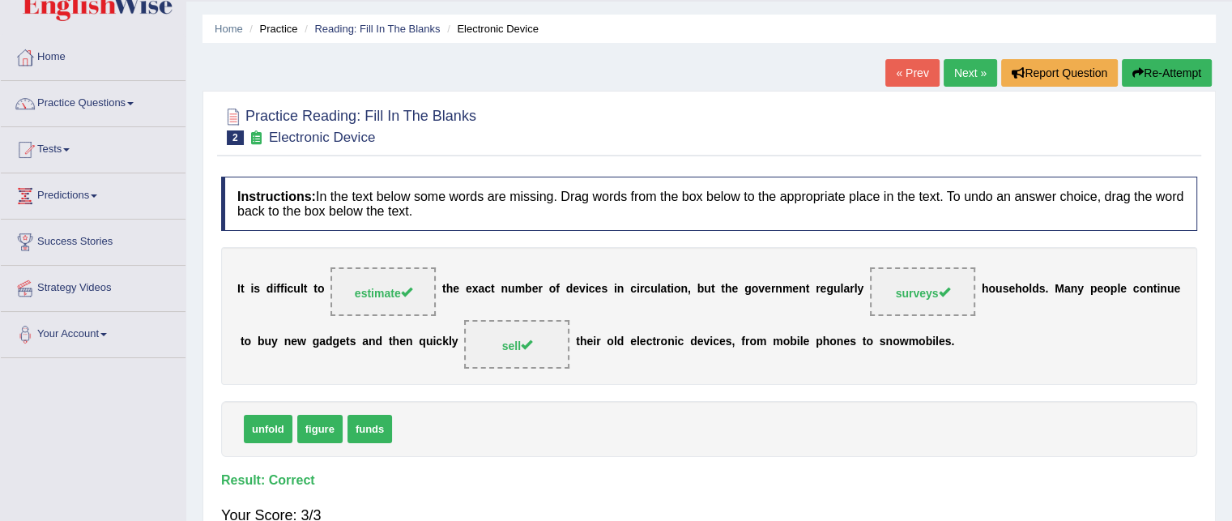
scroll to position [0, 0]
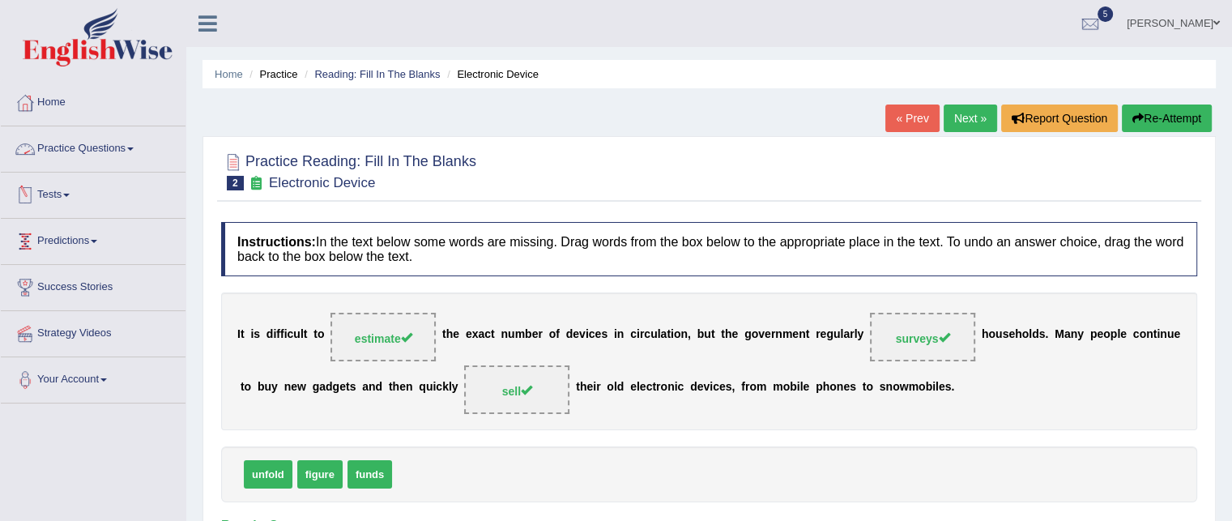
click at [82, 149] on link "Practice Questions" at bounding box center [93, 146] width 185 height 40
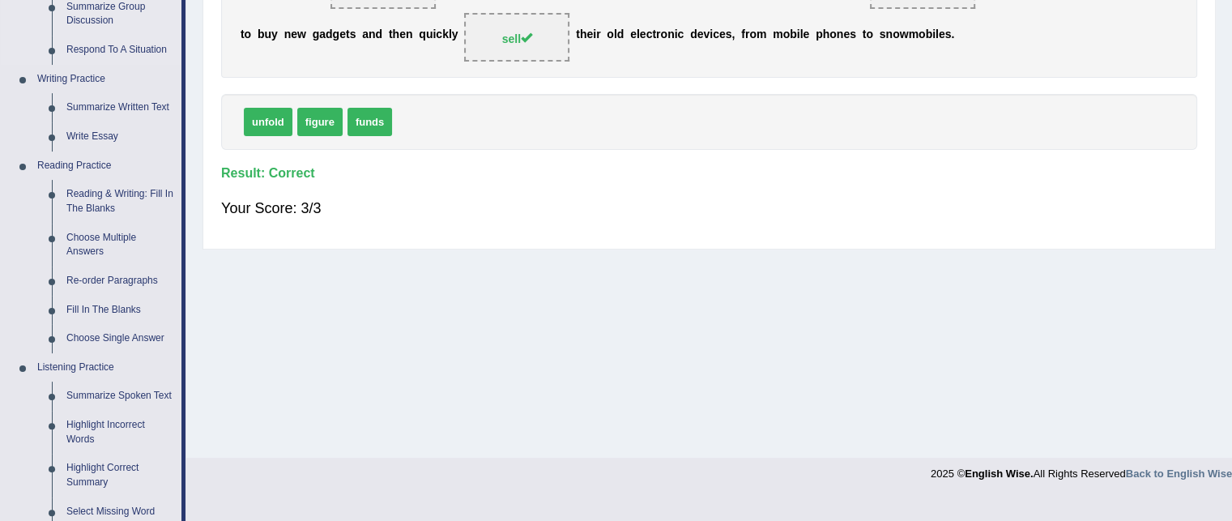
scroll to position [351, 0]
click at [97, 336] on link "Choose Single Answer" at bounding box center [120, 339] width 122 height 29
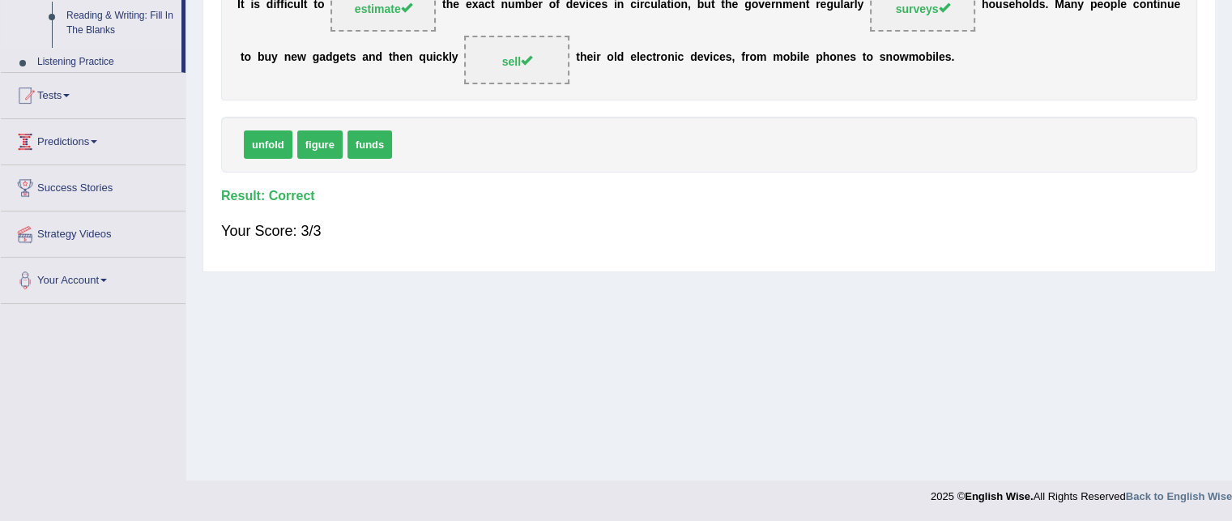
scroll to position [192, 0]
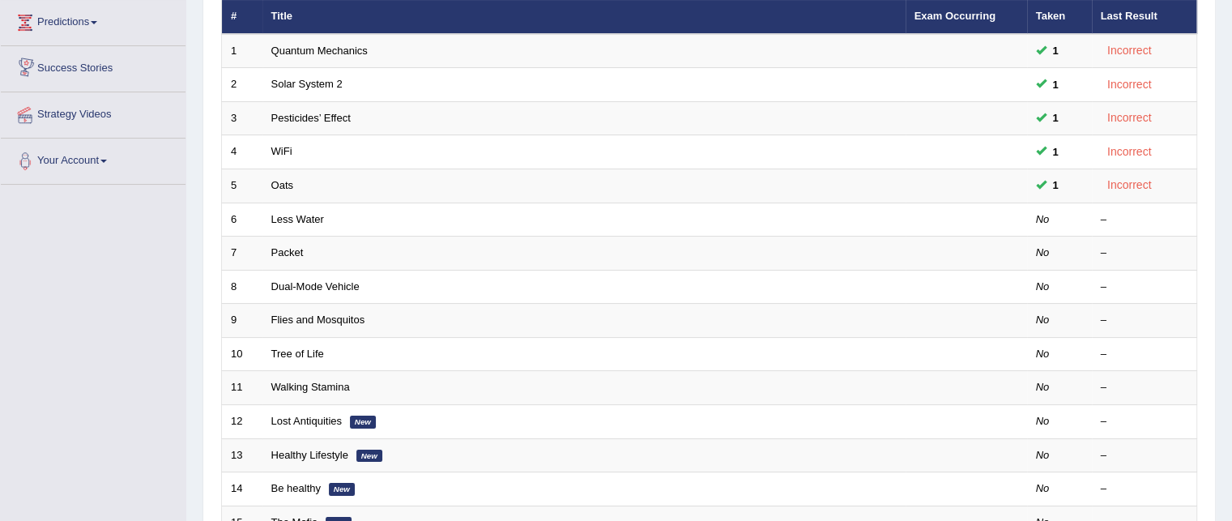
scroll to position [219, 0]
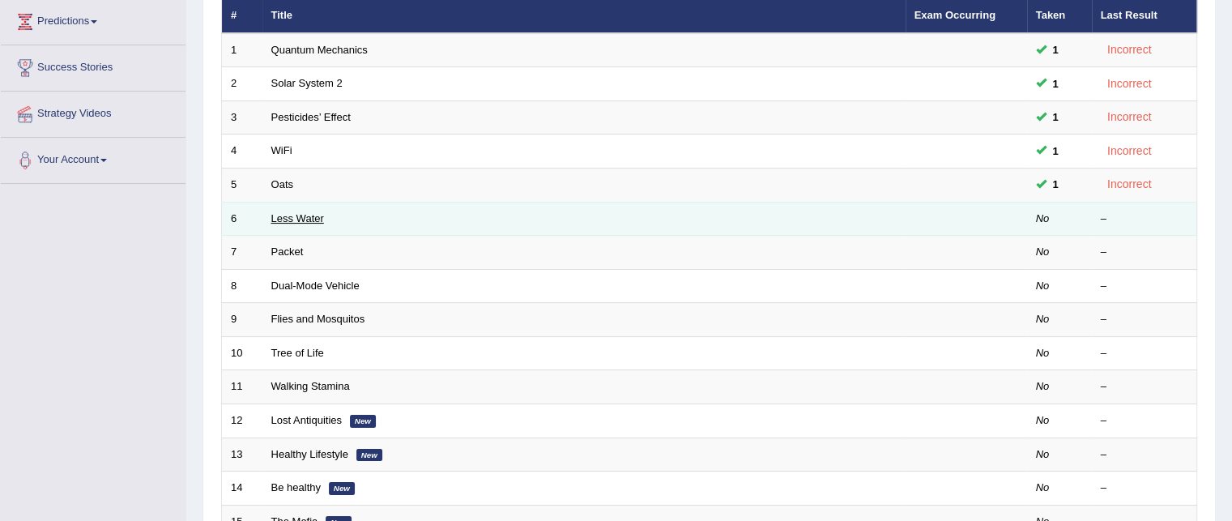
click at [308, 215] on link "Less Water" at bounding box center [297, 218] width 53 height 12
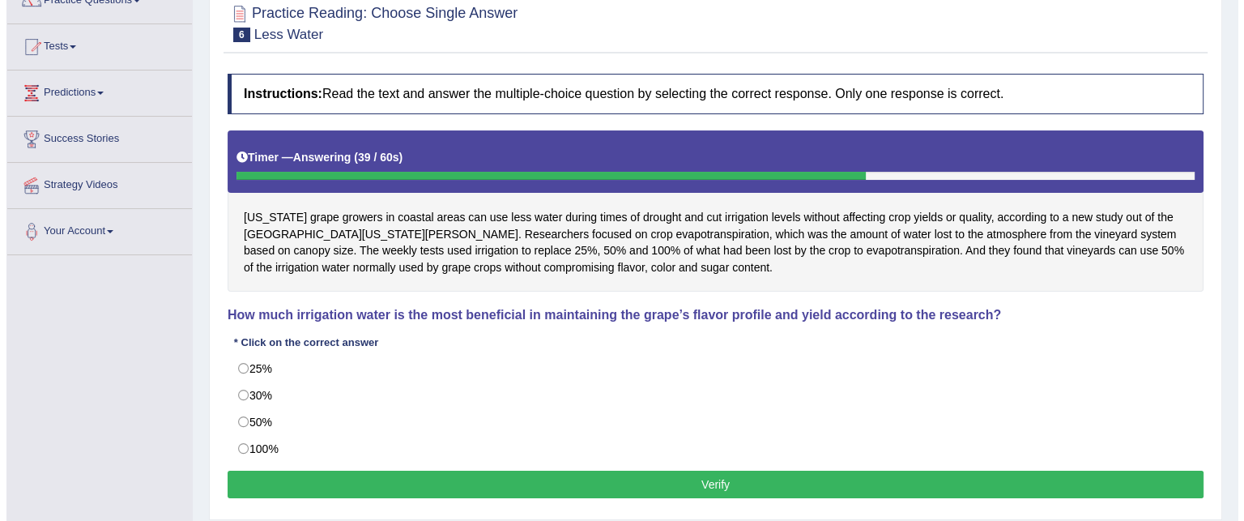
scroll to position [142, 0]
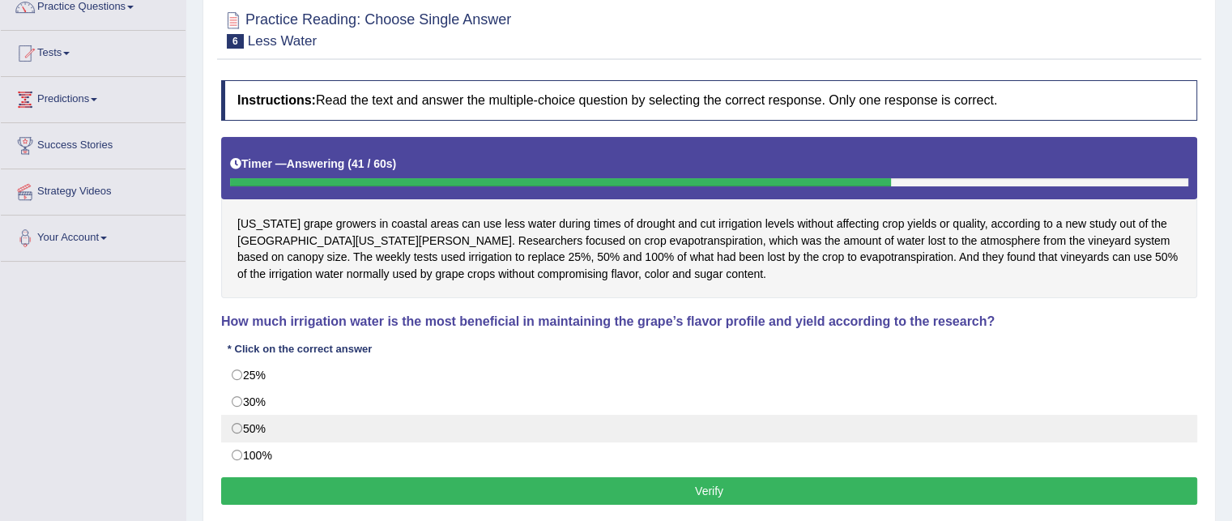
click at [298, 423] on label "50%" at bounding box center [709, 429] width 976 height 28
radio input "true"
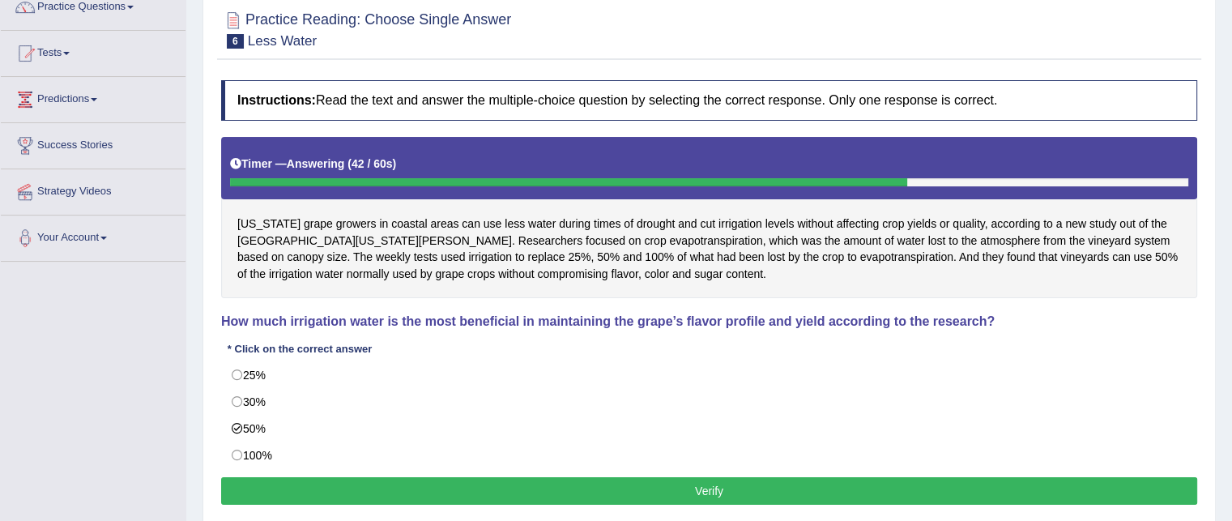
click at [288, 492] on button "Verify" at bounding box center [709, 491] width 976 height 28
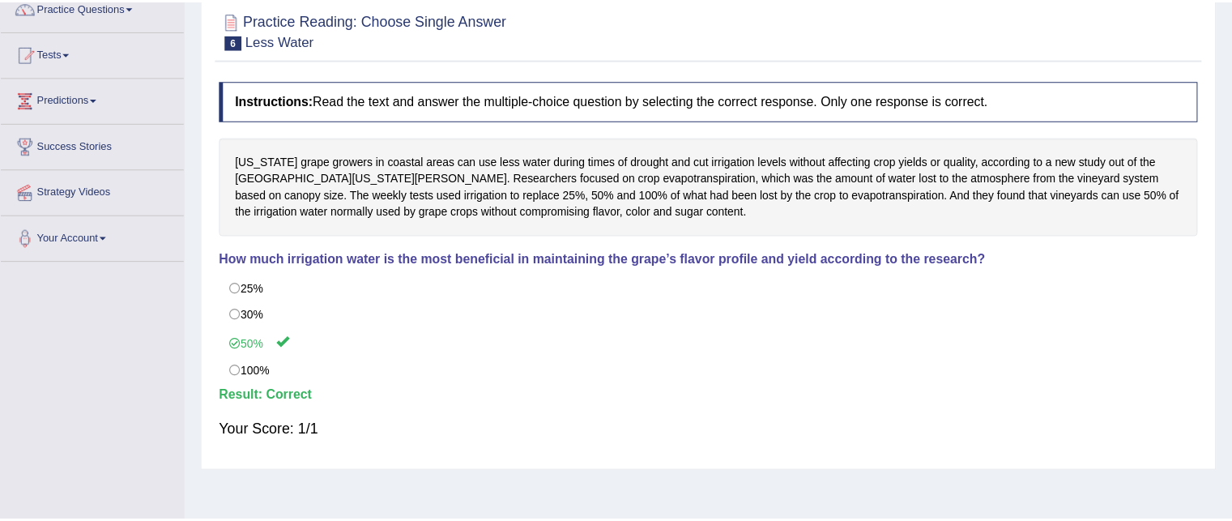
scroll to position [0, 0]
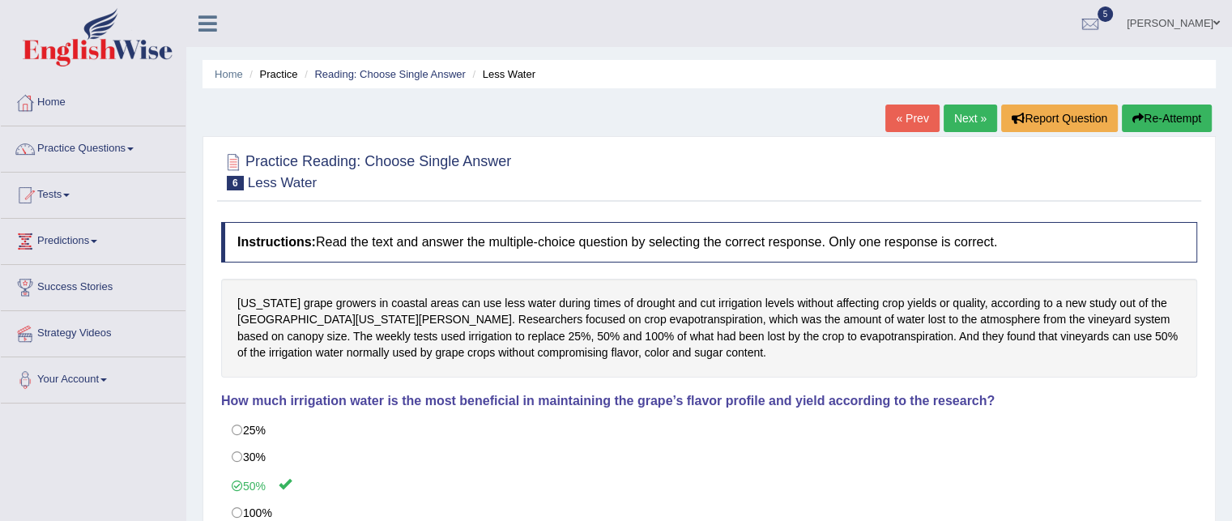
click at [963, 109] on link "Next »" at bounding box center [969, 118] width 53 height 28
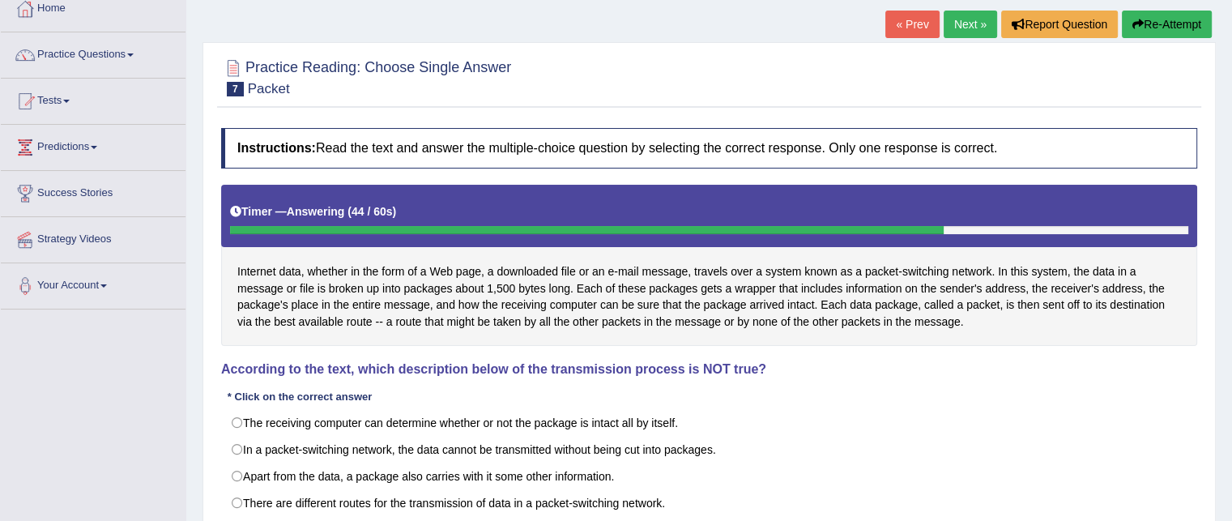
scroll to position [139, 0]
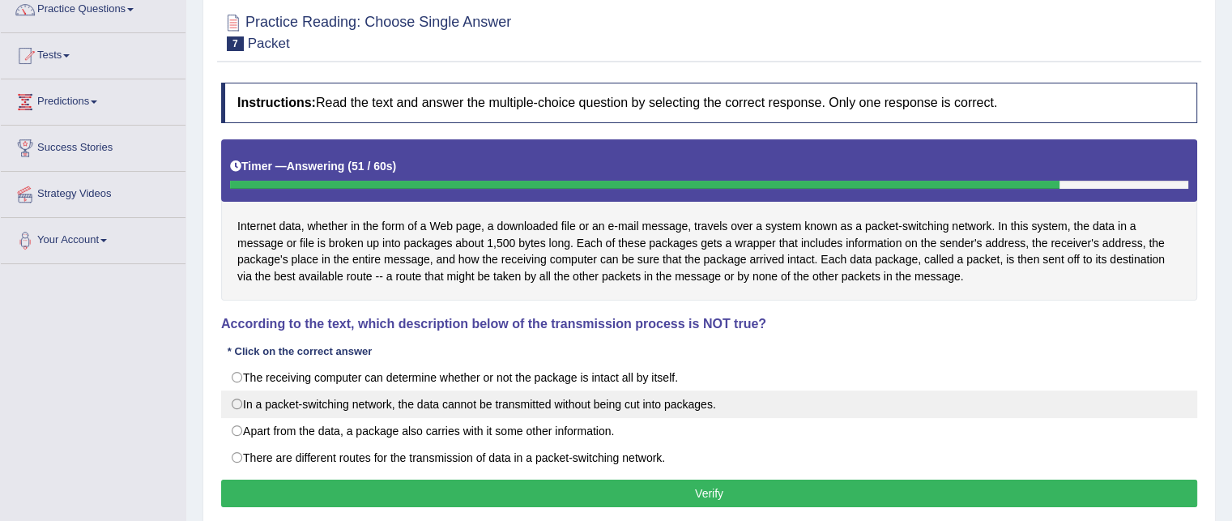
click at [615, 411] on label "In a packet-switching network, the data cannot be transmitted without being cut…" at bounding box center [709, 404] width 976 height 28
radio input "true"
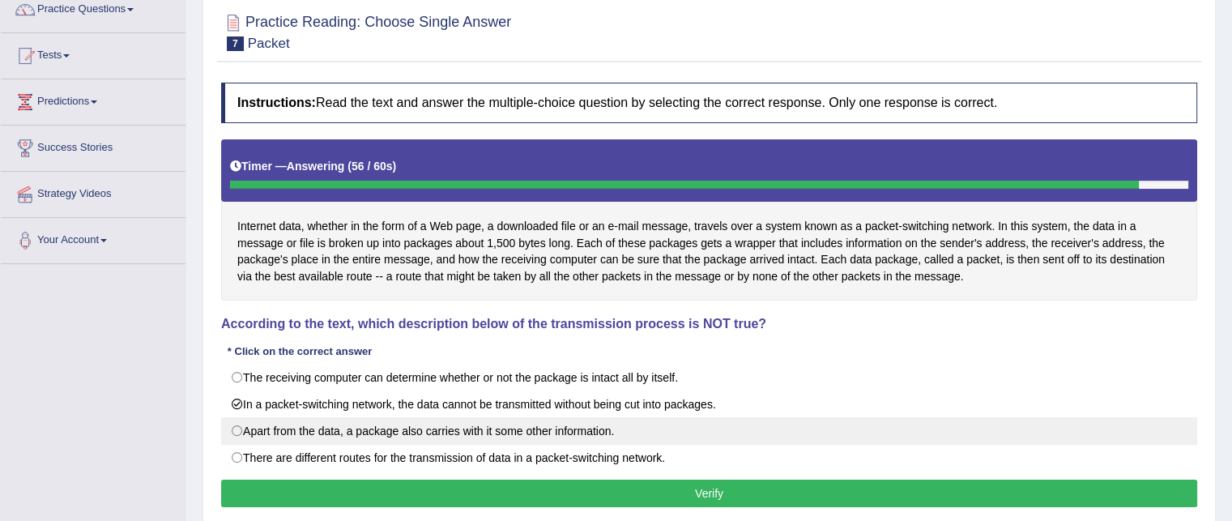
click at [599, 433] on label "Apart from the data, a package also carries with it some other information." at bounding box center [709, 431] width 976 height 28
radio input "true"
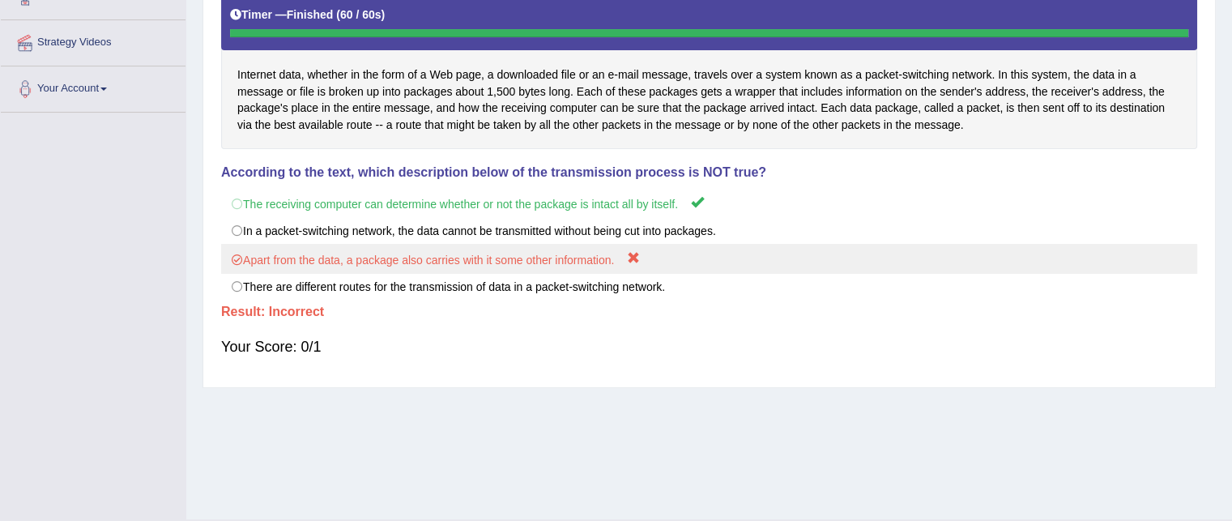
scroll to position [0, 0]
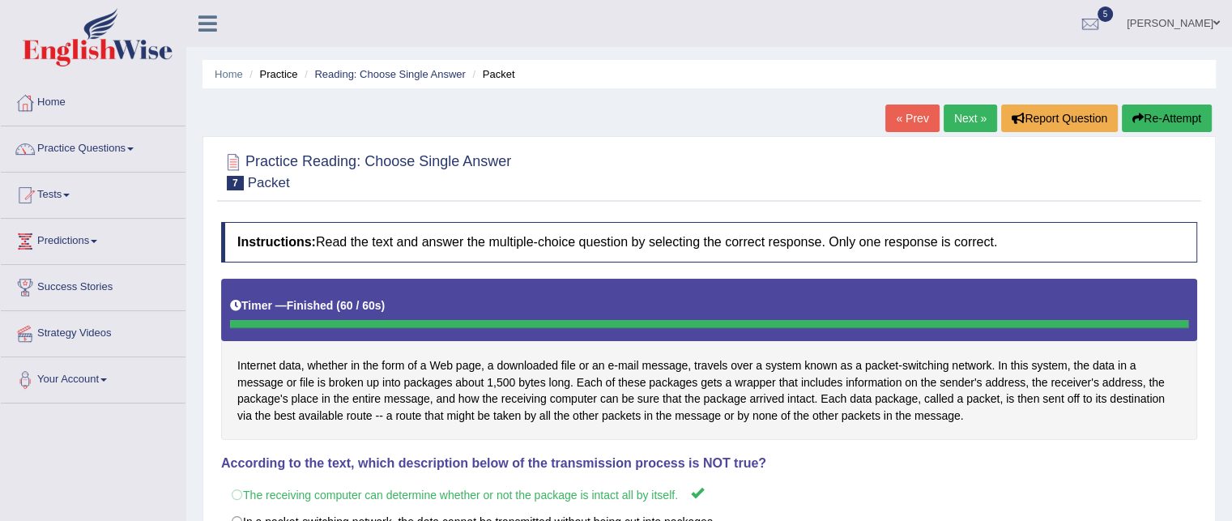
click at [968, 120] on link "Next »" at bounding box center [969, 118] width 53 height 28
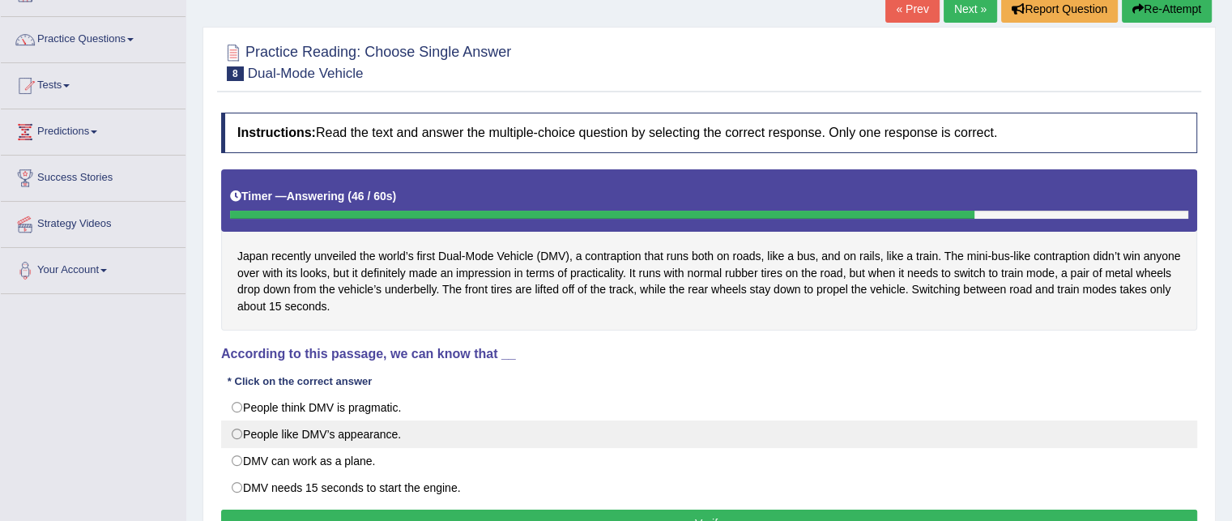
scroll to position [123, 0]
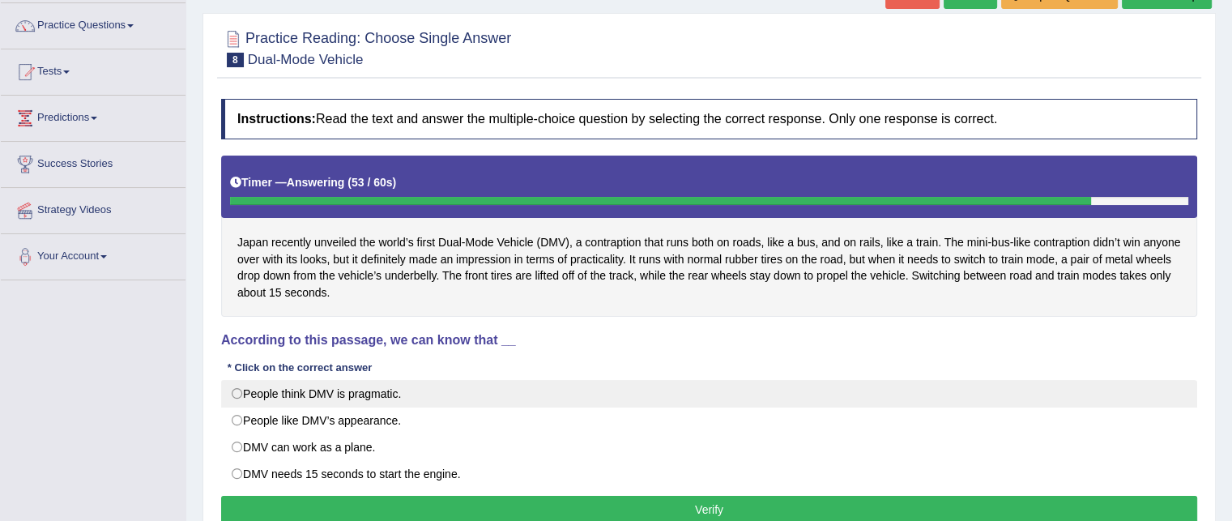
click at [388, 383] on label "People think DMV is pragmatic." at bounding box center [709, 394] width 976 height 28
radio input "true"
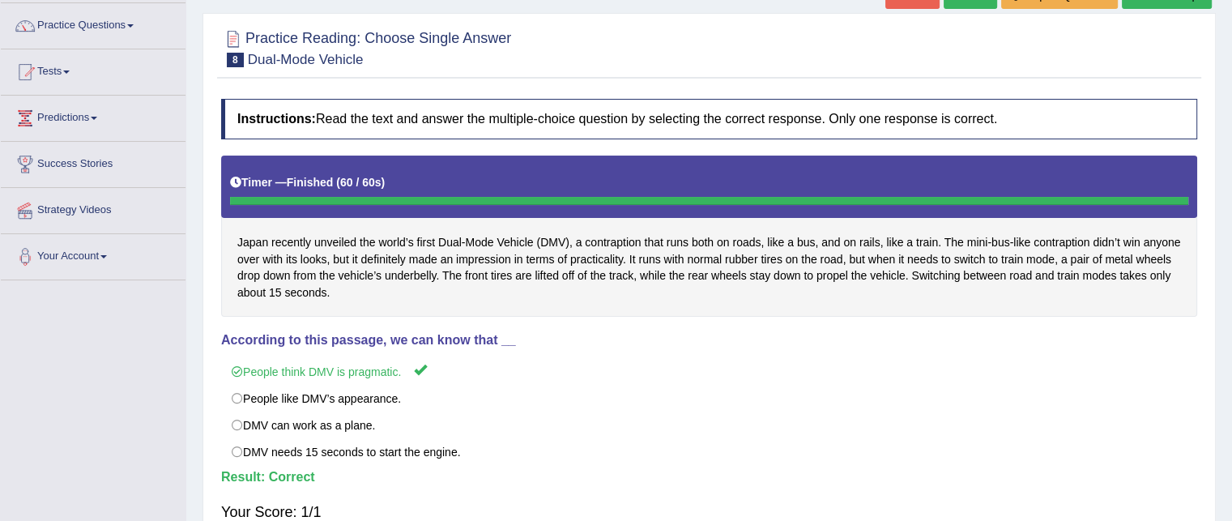
scroll to position [0, 0]
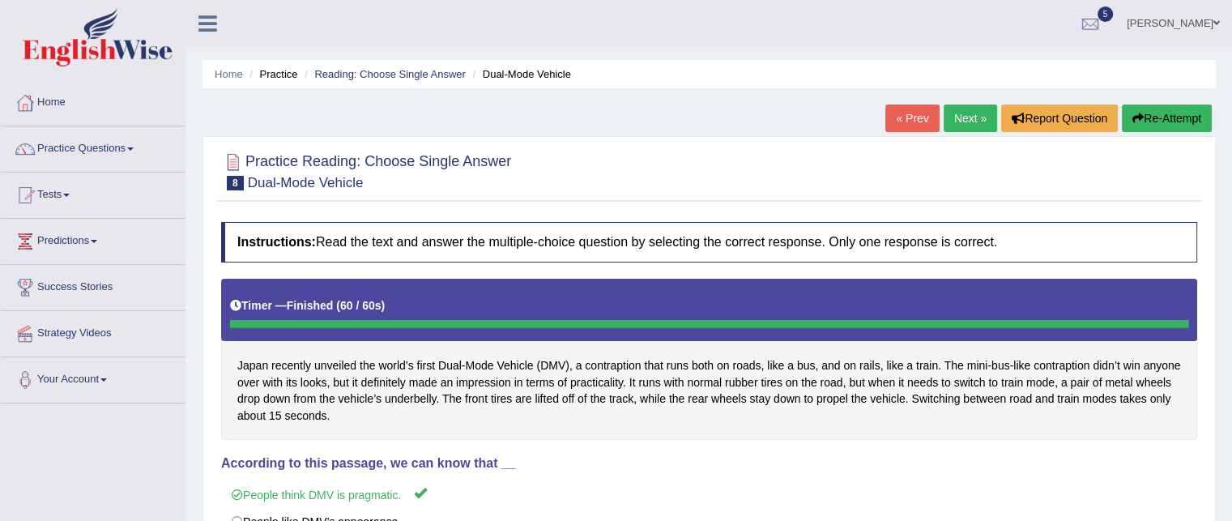
click at [972, 118] on link "Next »" at bounding box center [969, 118] width 53 height 28
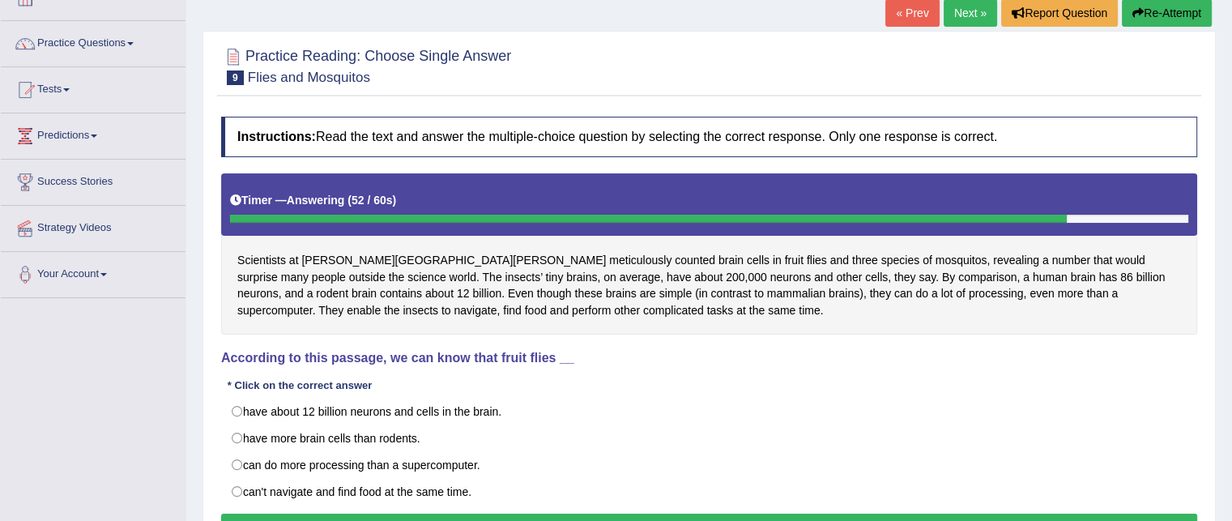
scroll to position [106, 0]
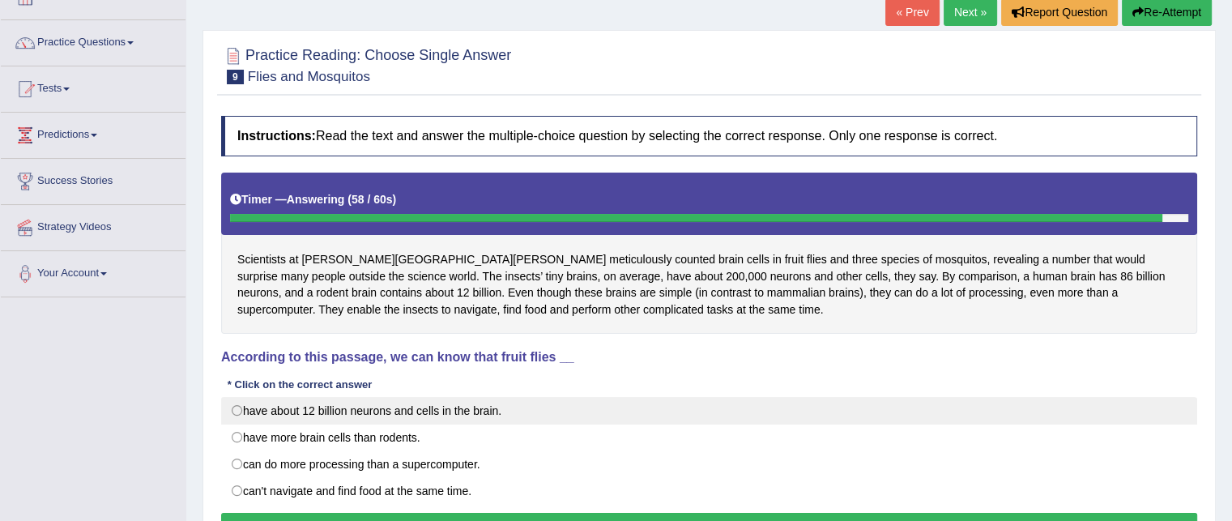
click at [423, 404] on label "have about 12 billion neurons and cells in the brain." at bounding box center [709, 411] width 976 height 28
radio input "true"
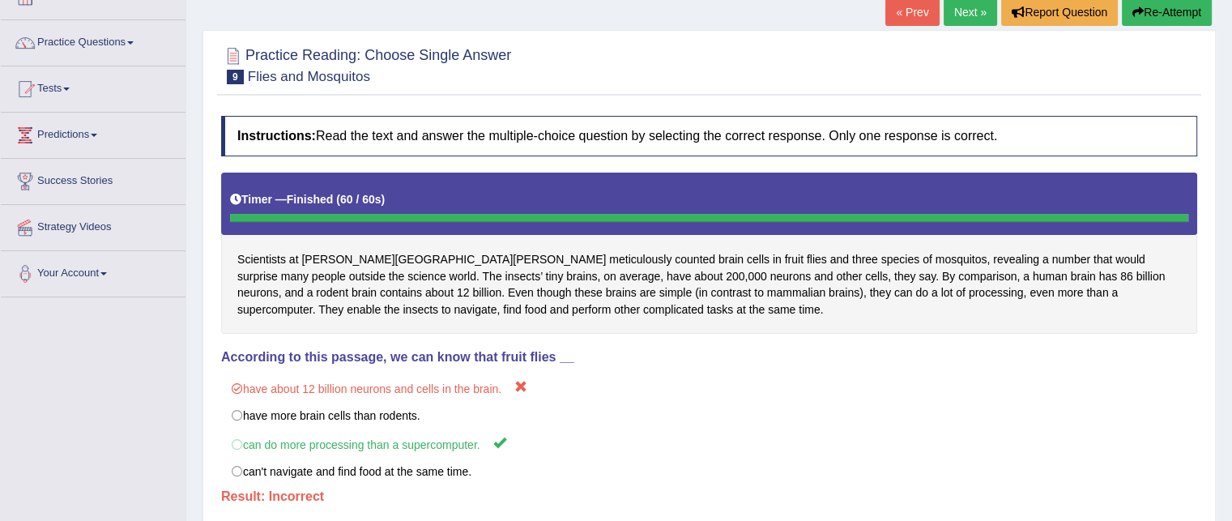
click at [971, 9] on link "Next »" at bounding box center [969, 12] width 53 height 28
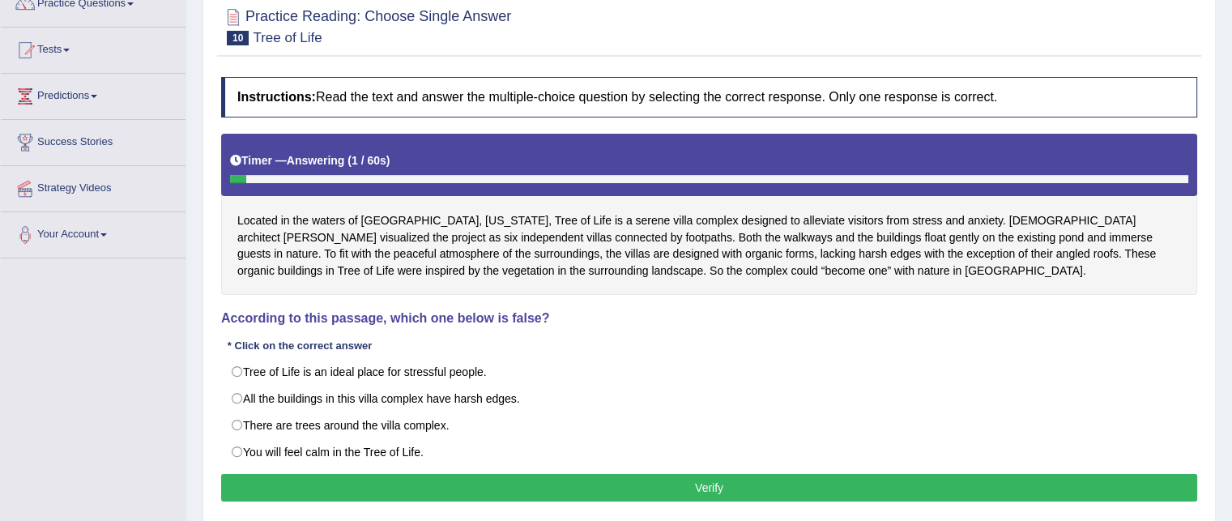
scroll to position [174, 0]
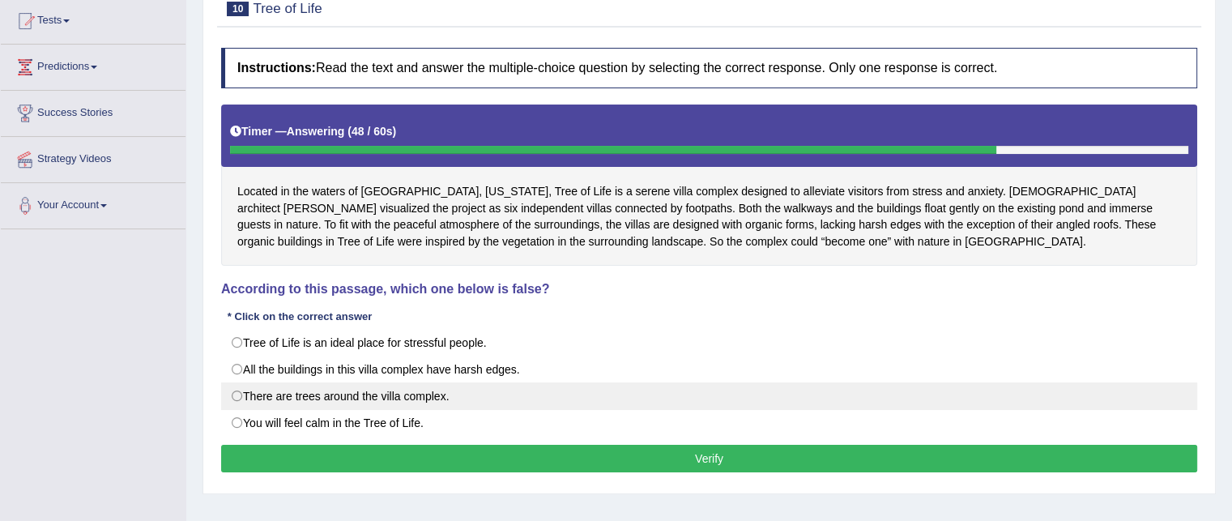
click at [399, 391] on label "There are trees around the villa complex." at bounding box center [709, 396] width 976 height 28
radio input "true"
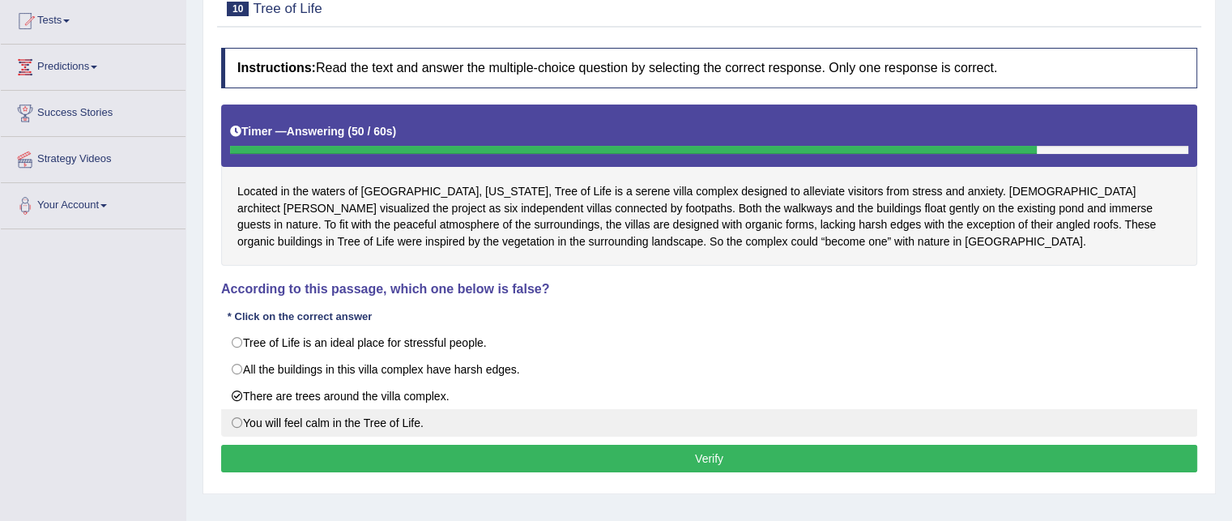
click at [382, 423] on label "You will feel calm in the Tree of Life." at bounding box center [709, 423] width 976 height 28
radio input "true"
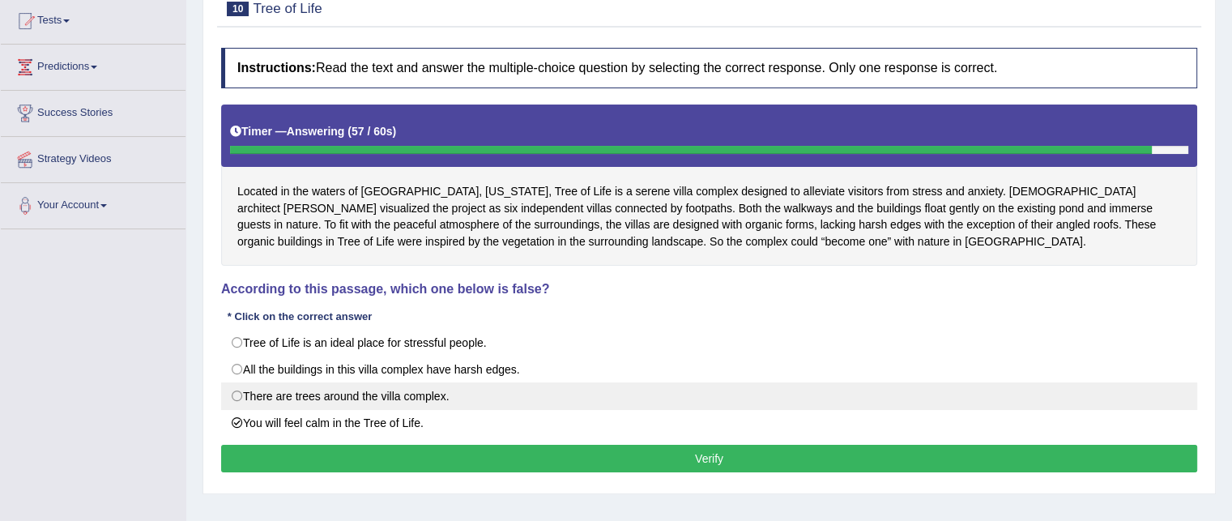
click at [443, 403] on label "There are trees around the villa complex." at bounding box center [709, 396] width 976 height 28
radio input "true"
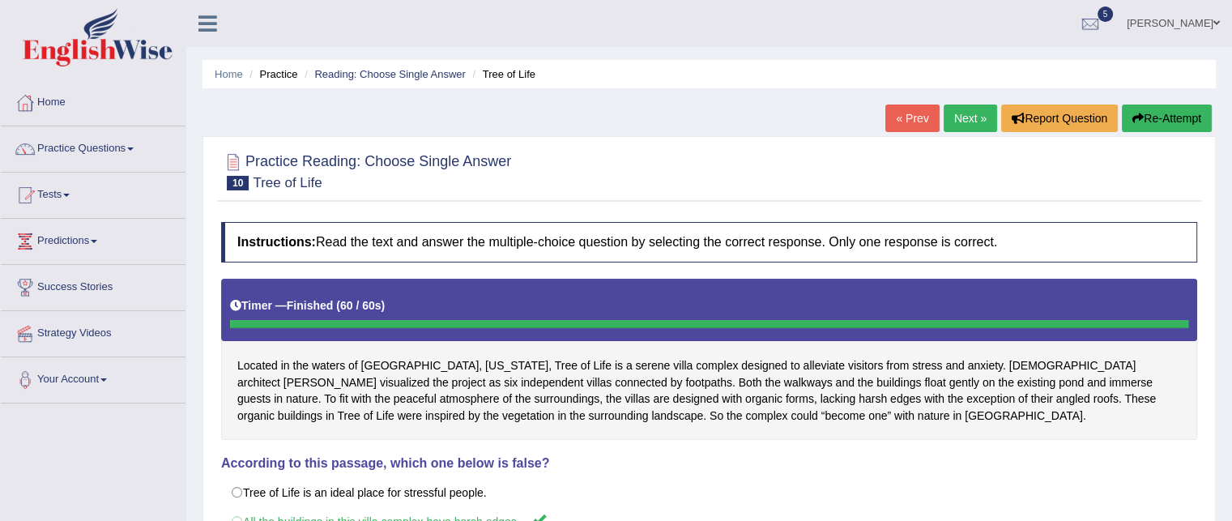
scroll to position [0, 0]
click at [114, 153] on link "Practice Questions" at bounding box center [93, 146] width 185 height 40
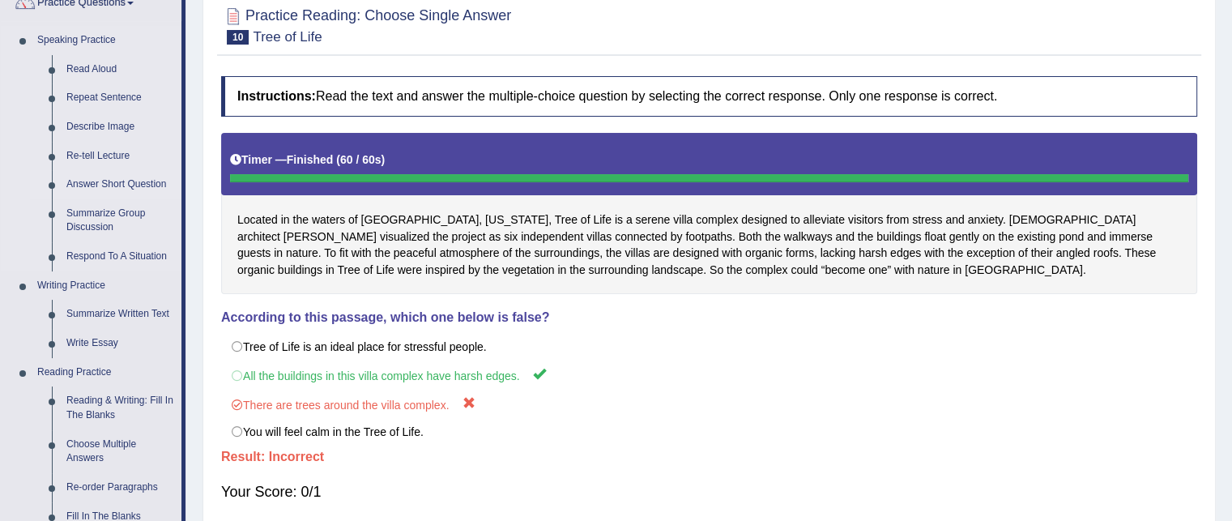
scroll to position [161, 0]
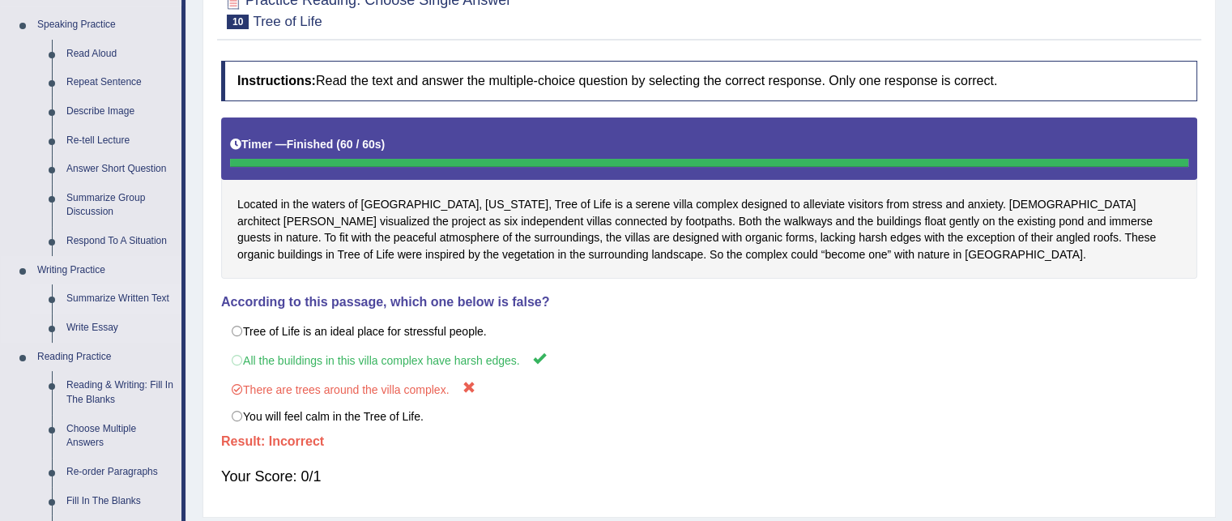
click at [136, 291] on link "Summarize Written Text" at bounding box center [120, 298] width 122 height 29
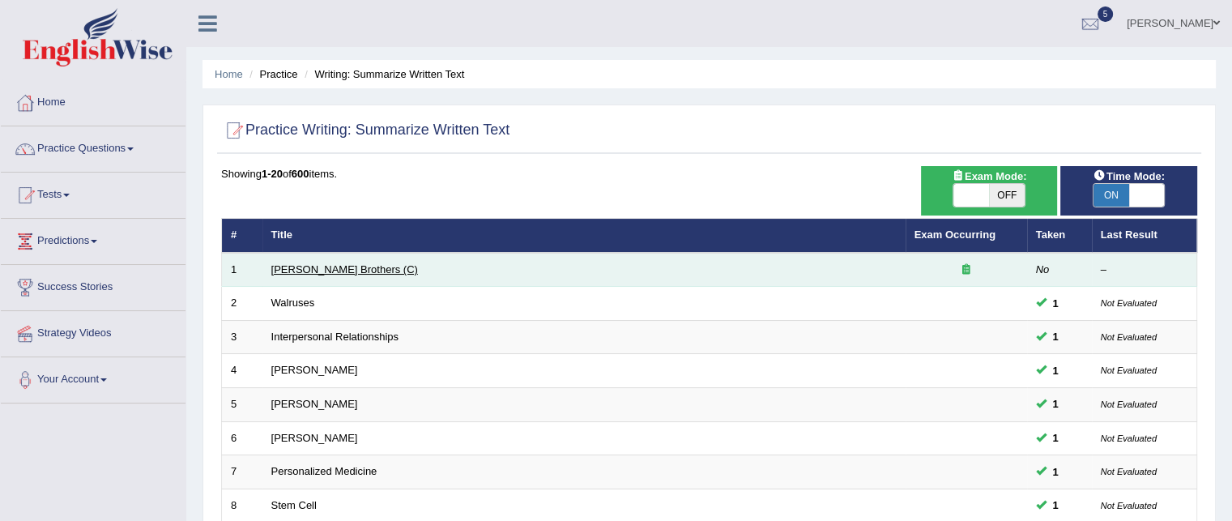
click at [334, 271] on link "[PERSON_NAME] Brothers (C)" at bounding box center [344, 269] width 147 height 12
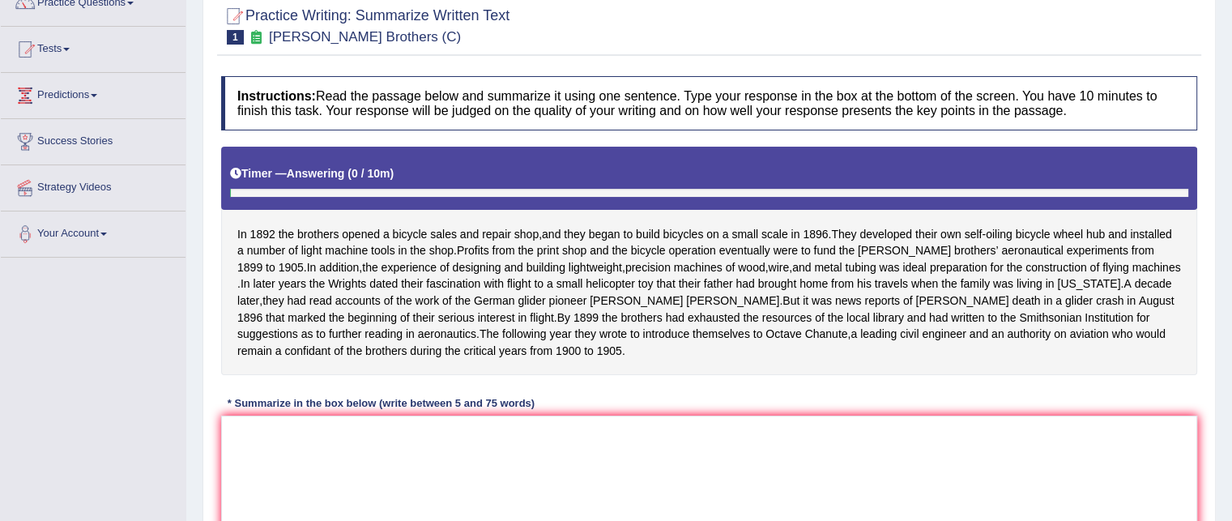
scroll to position [177, 0]
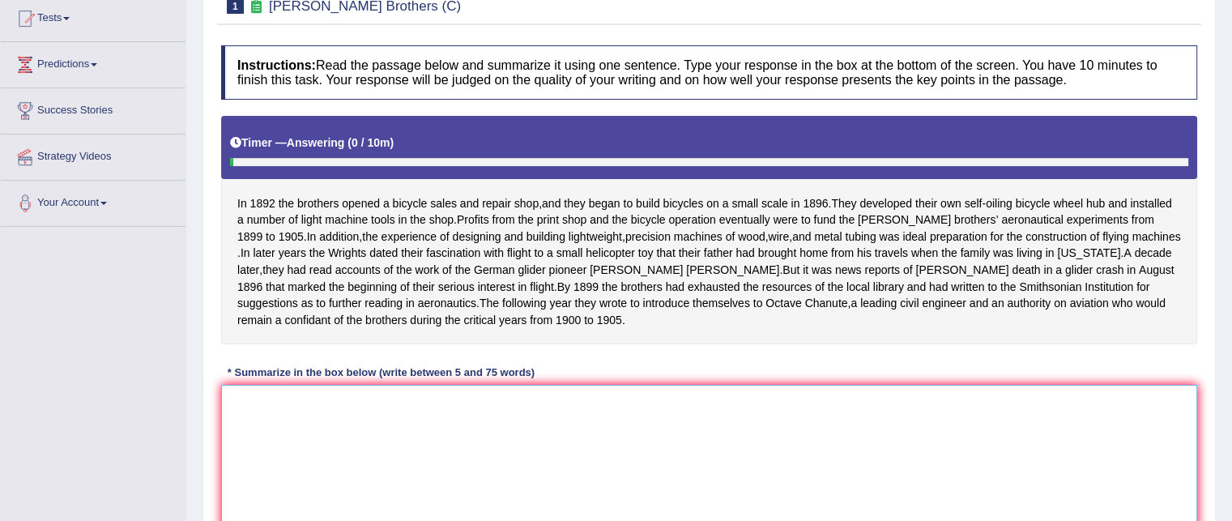
click at [412, 453] on textarea at bounding box center [709, 463] width 976 height 157
click at [411, 453] on textarea "The passage outlines" at bounding box center [709, 463] width 976 height 157
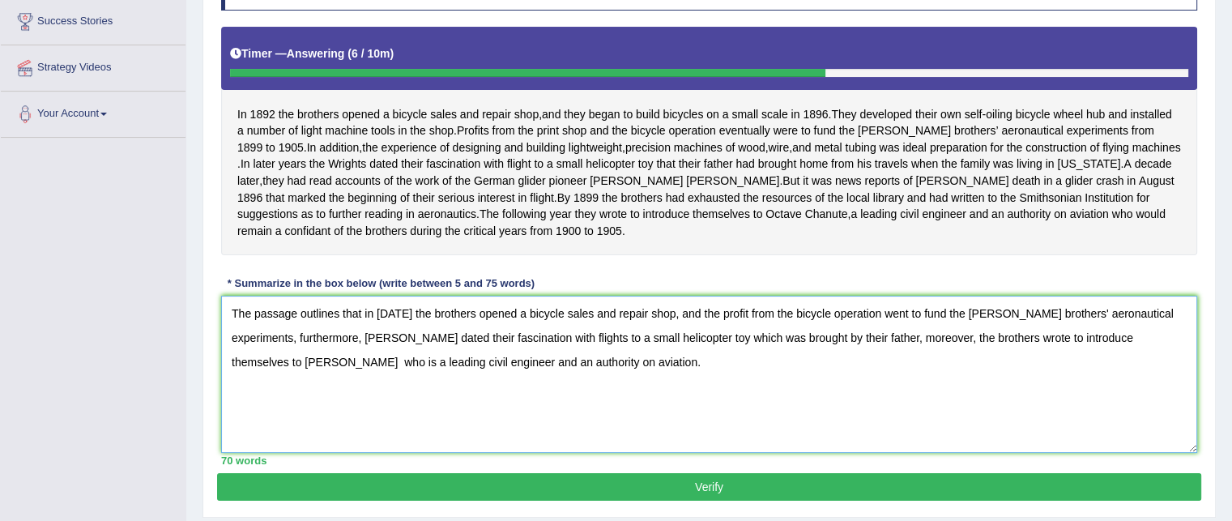
scroll to position [261, 0]
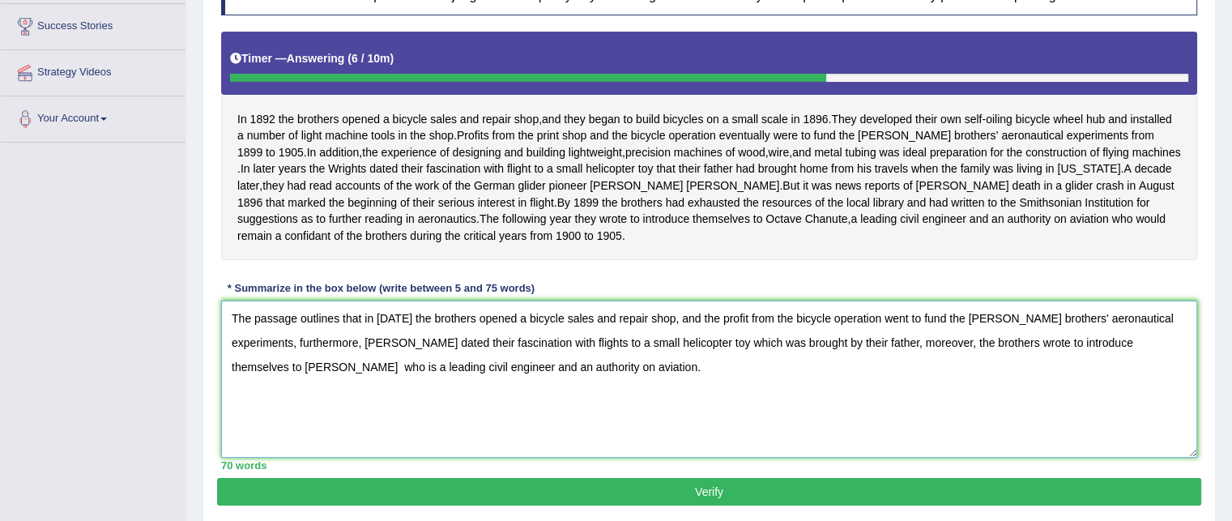
click at [399, 355] on textarea "The passage outlines that in [DATE] the brothers opened a bicycle sales and rep…" at bounding box center [709, 378] width 976 height 157
click at [558, 387] on textarea "The passage outlines that in [DATE] the brothers opened a bicycle sales and rep…" at bounding box center [709, 378] width 976 height 157
click at [738, 328] on textarea "The passage outlines that in 1892 the brothers opened a bicycle sales and repai…" at bounding box center [709, 378] width 976 height 157
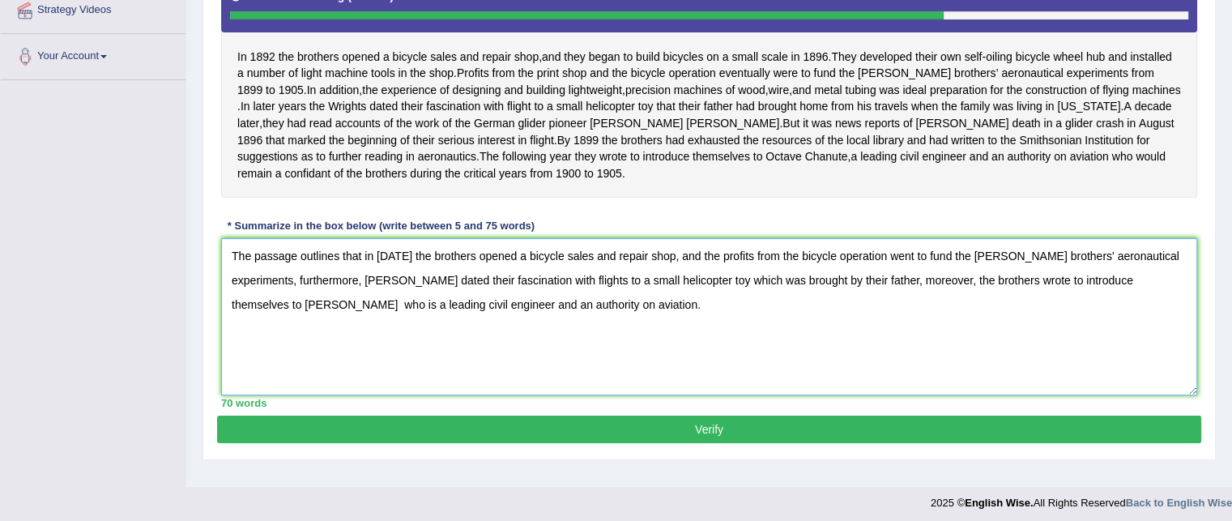
scroll to position [330, 0]
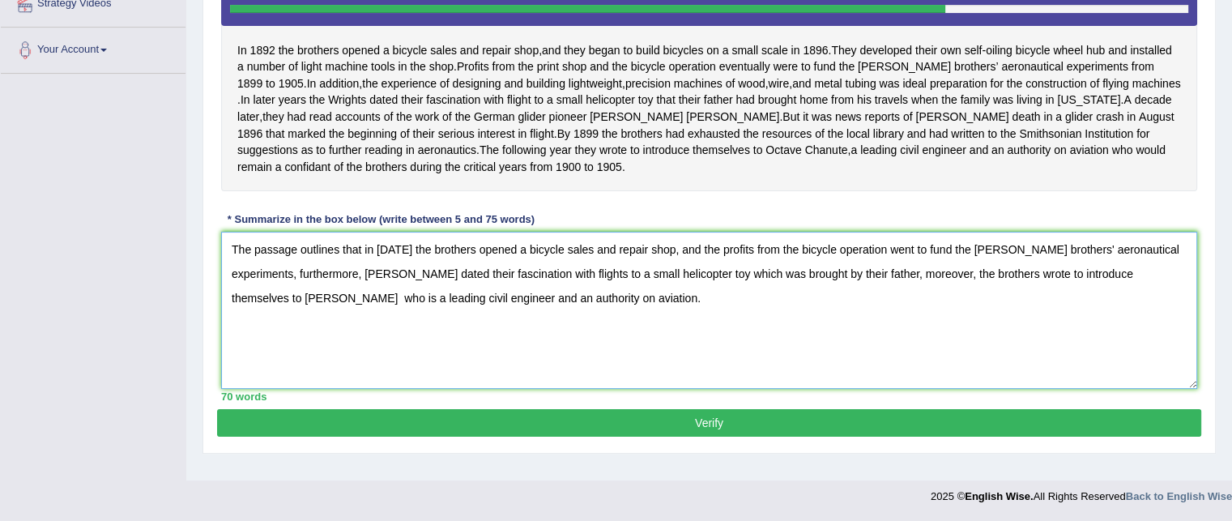
type textarea "The passage outlines that in 1892 the brothers opened a bicycle sales and repai…"
click at [602, 436] on button "Verify" at bounding box center [709, 423] width 984 height 28
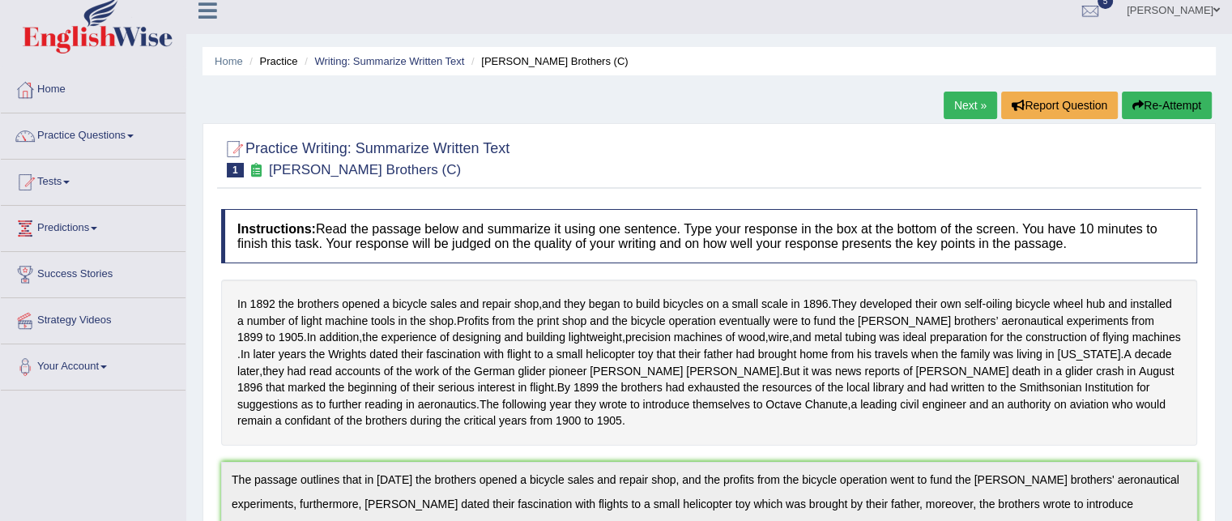
scroll to position [0, 0]
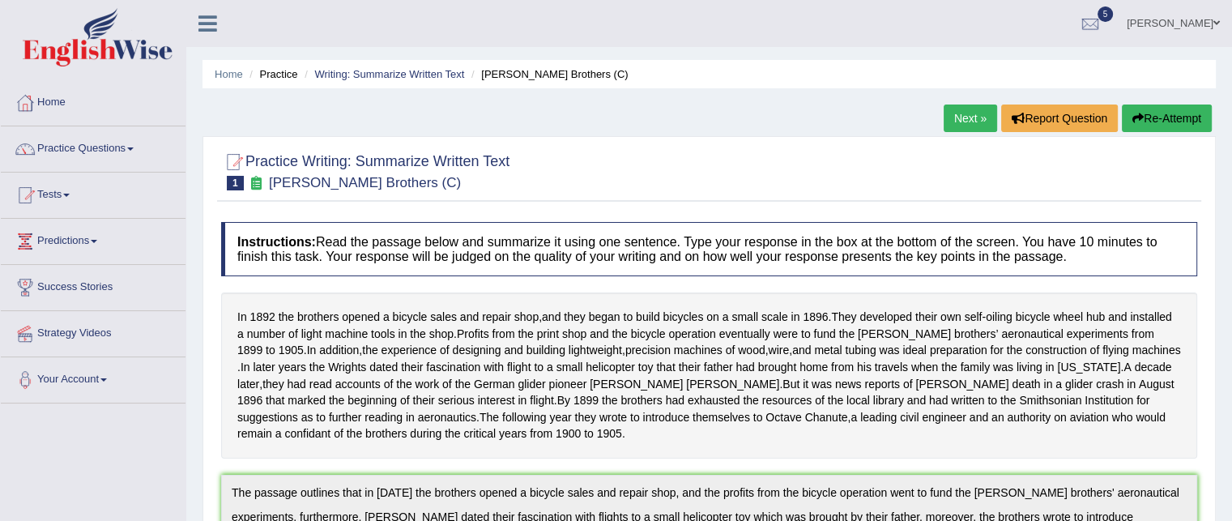
click at [959, 108] on link "Next »" at bounding box center [969, 118] width 53 height 28
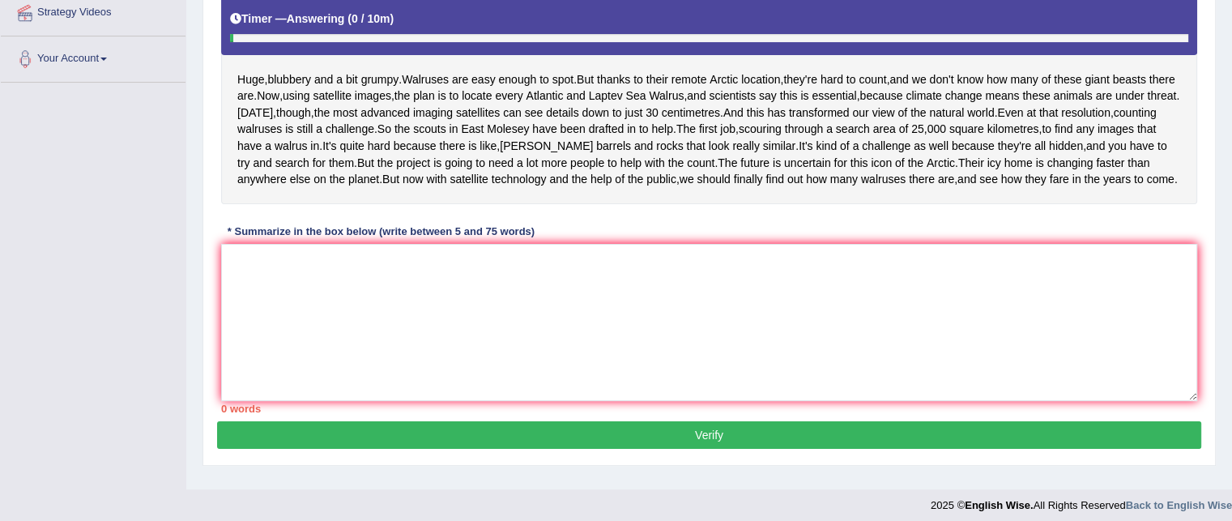
scroll to position [323, 0]
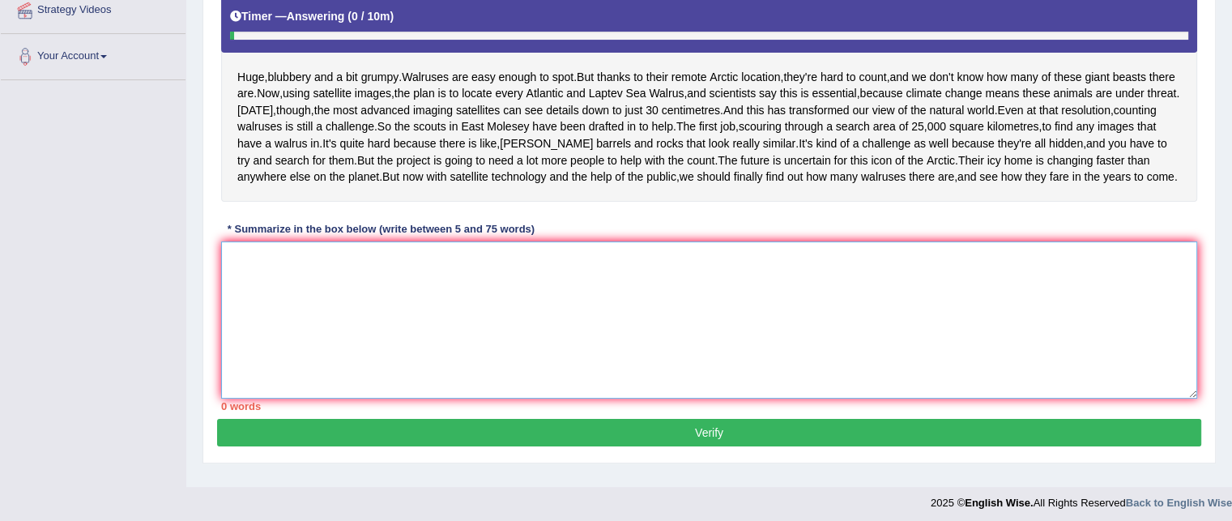
click at [402, 342] on textarea at bounding box center [709, 319] width 976 height 157
type textarea "t"
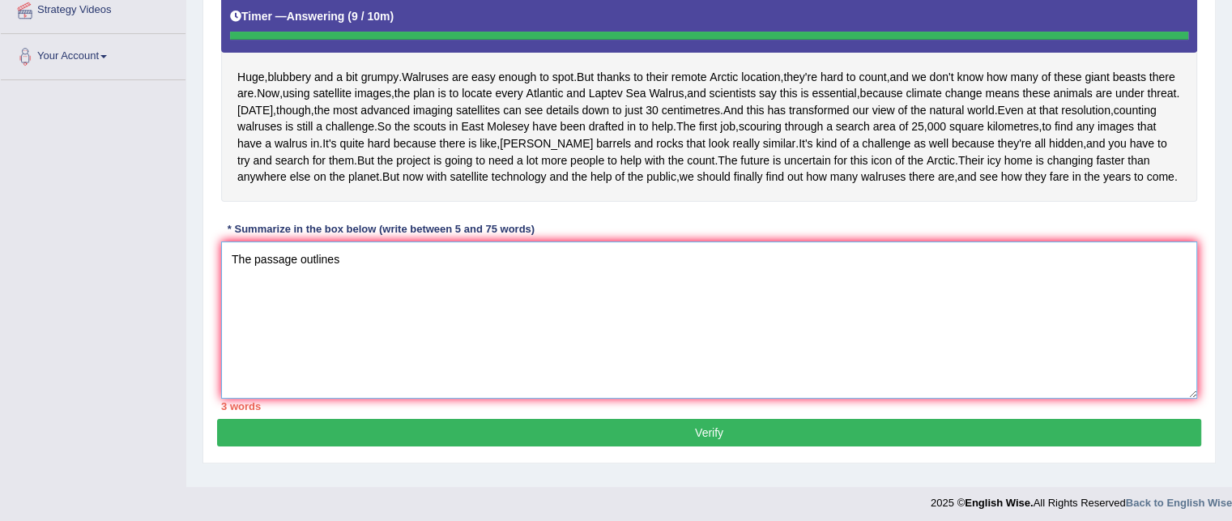
type textarea "The passage outlines"
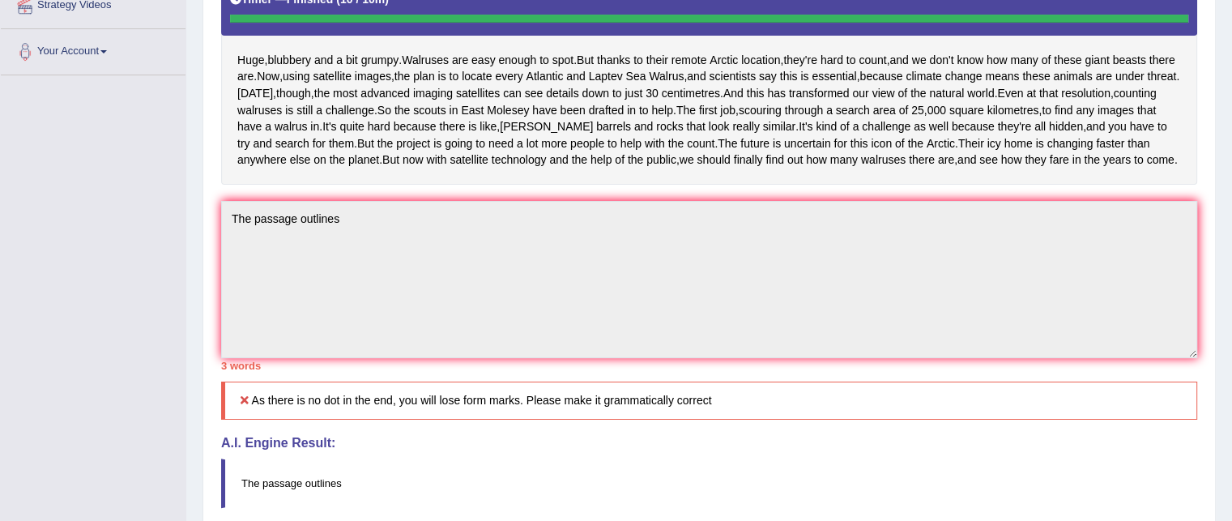
scroll to position [0, 0]
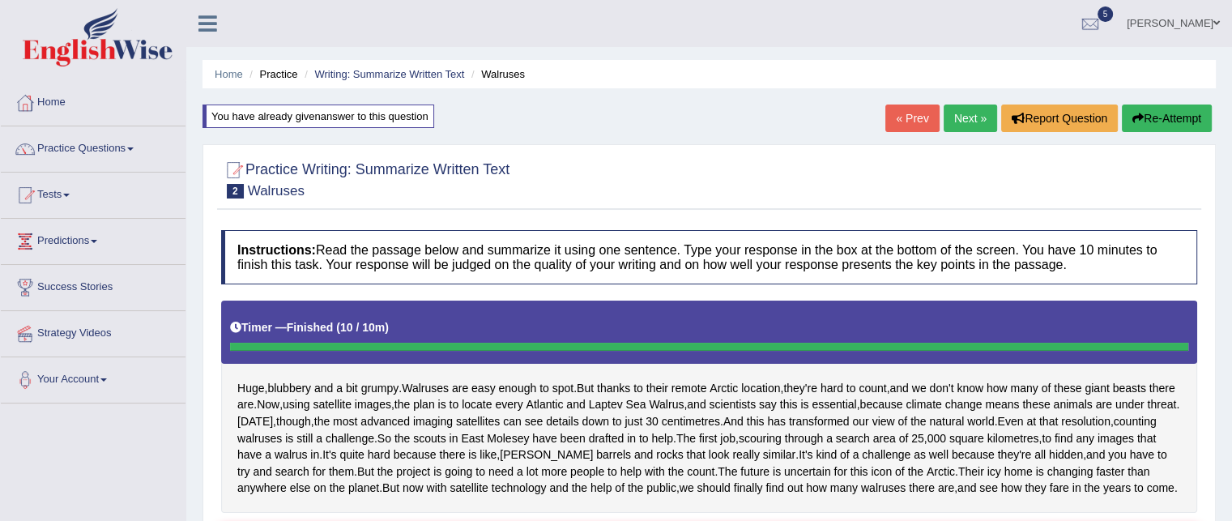
click at [611, 193] on div at bounding box center [709, 178] width 976 height 49
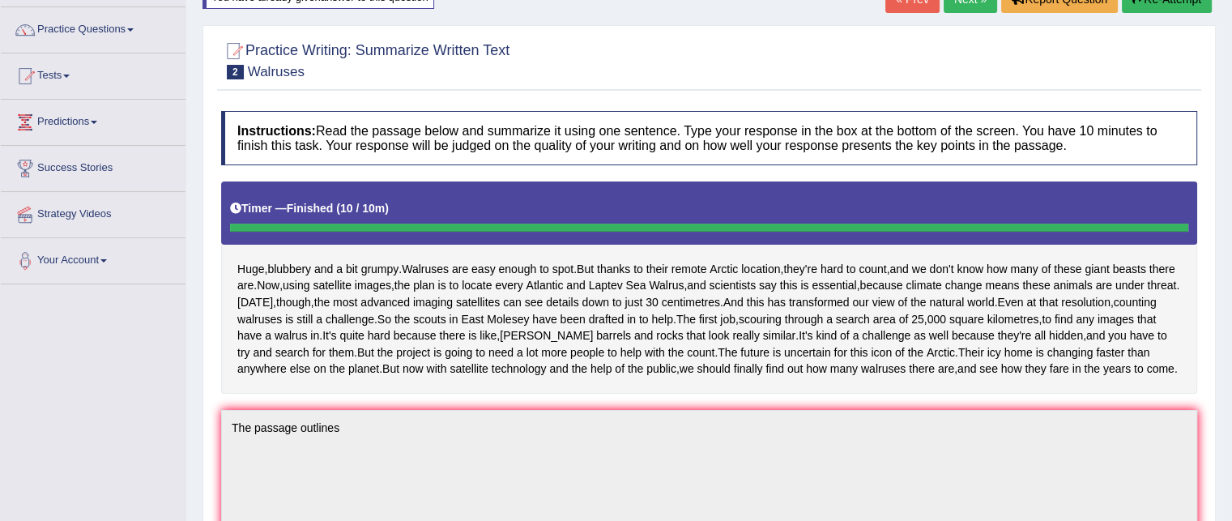
click at [611, 194] on div "Timer — Finished ( 10 / 10m ) Skip" at bounding box center [709, 208] width 958 height 28
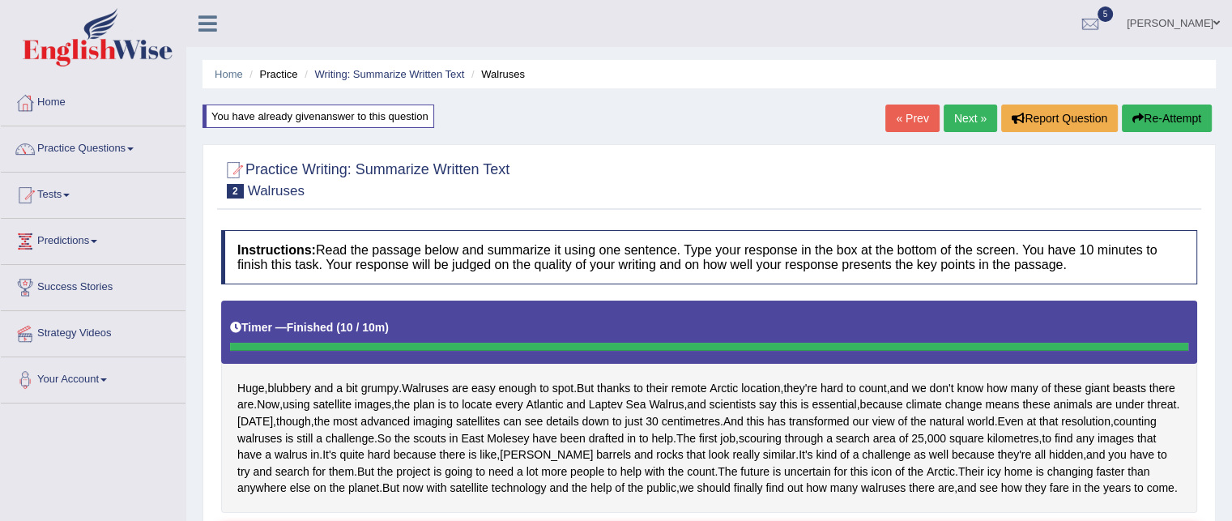
scroll to position [3, 0]
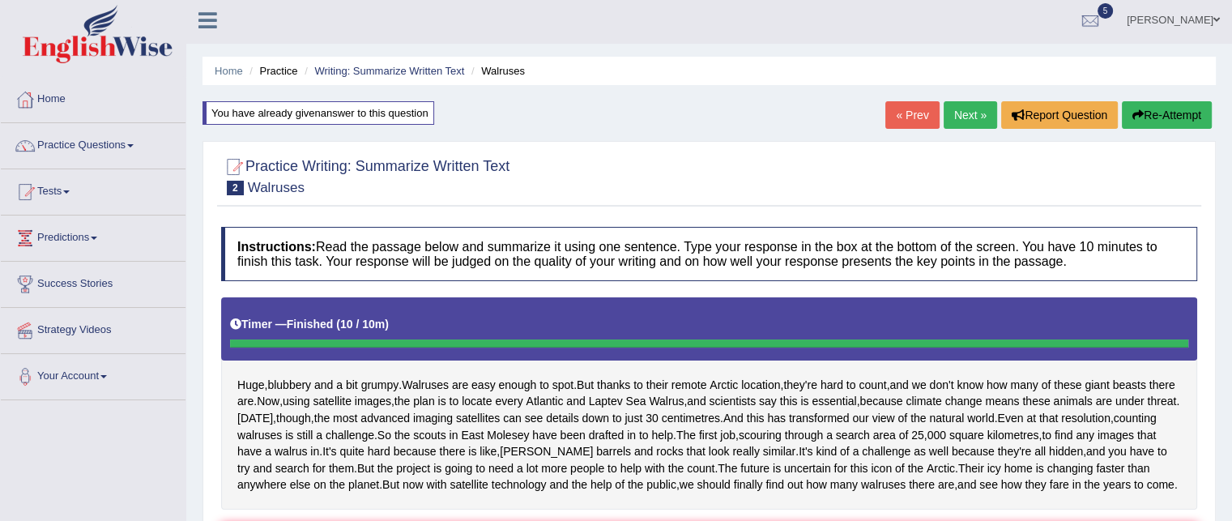
click at [960, 126] on link "Next »" at bounding box center [969, 115] width 53 height 28
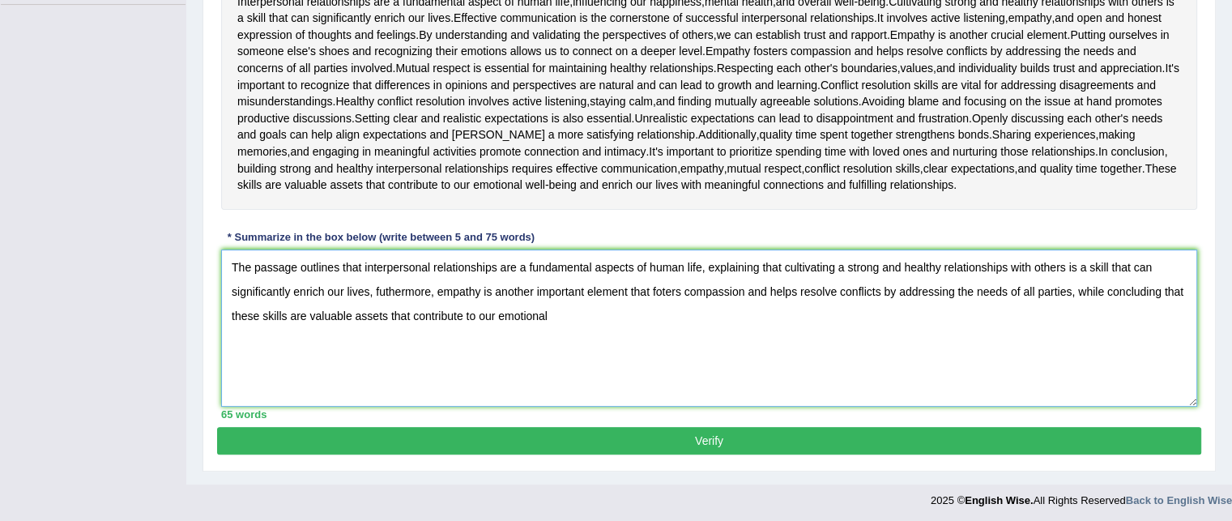
scroll to position [296, 0]
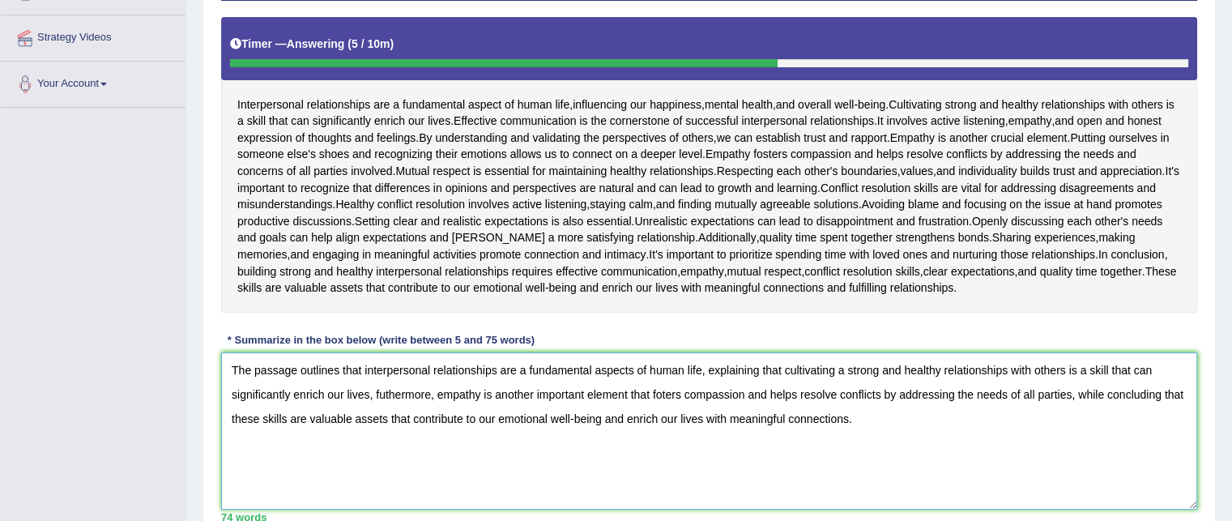
click at [231, 362] on textarea "The passage outlines that interpersonal relationships are a fundamental aspects…" at bounding box center [709, 430] width 976 height 157
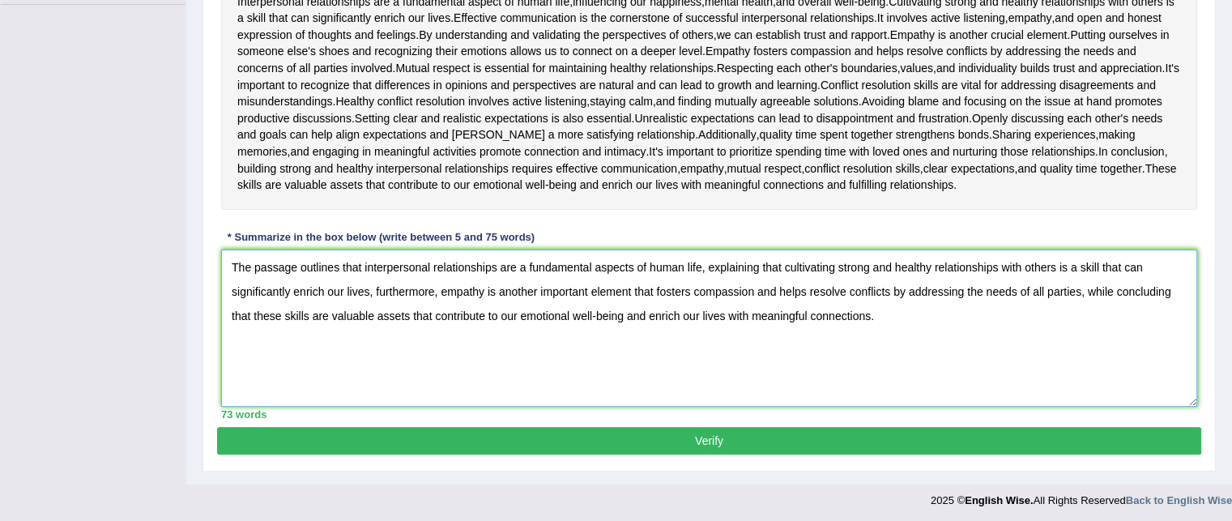
scroll to position [398, 0]
type textarea "The passage outlines that interpersonal relationships are a fundamental aspects…"
click at [277, 428] on button "Verify" at bounding box center [709, 441] width 984 height 28
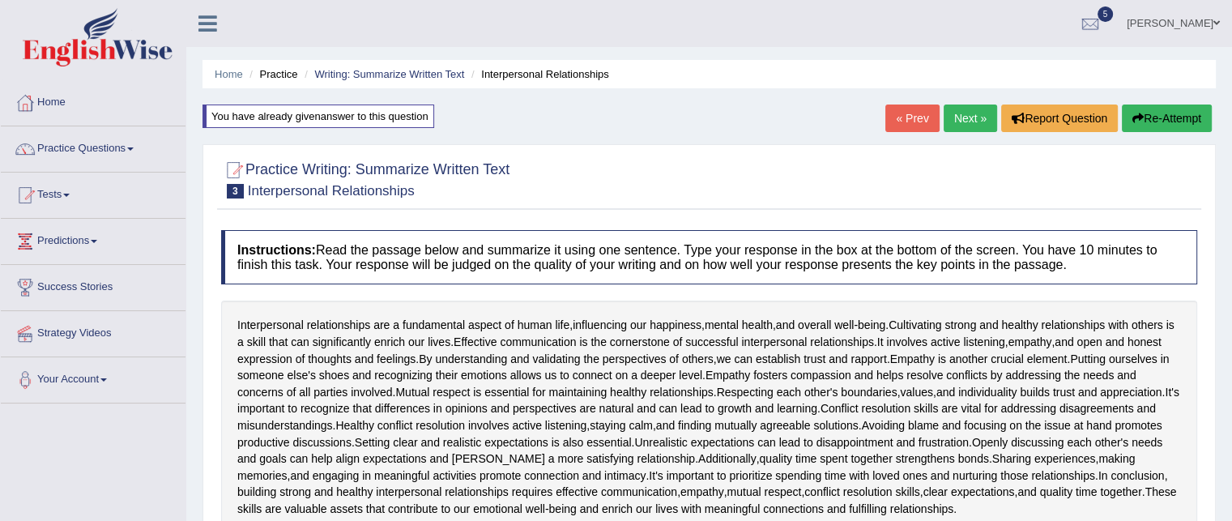
scroll to position [151, 0]
